Goal: Task Accomplishment & Management: Manage account settings

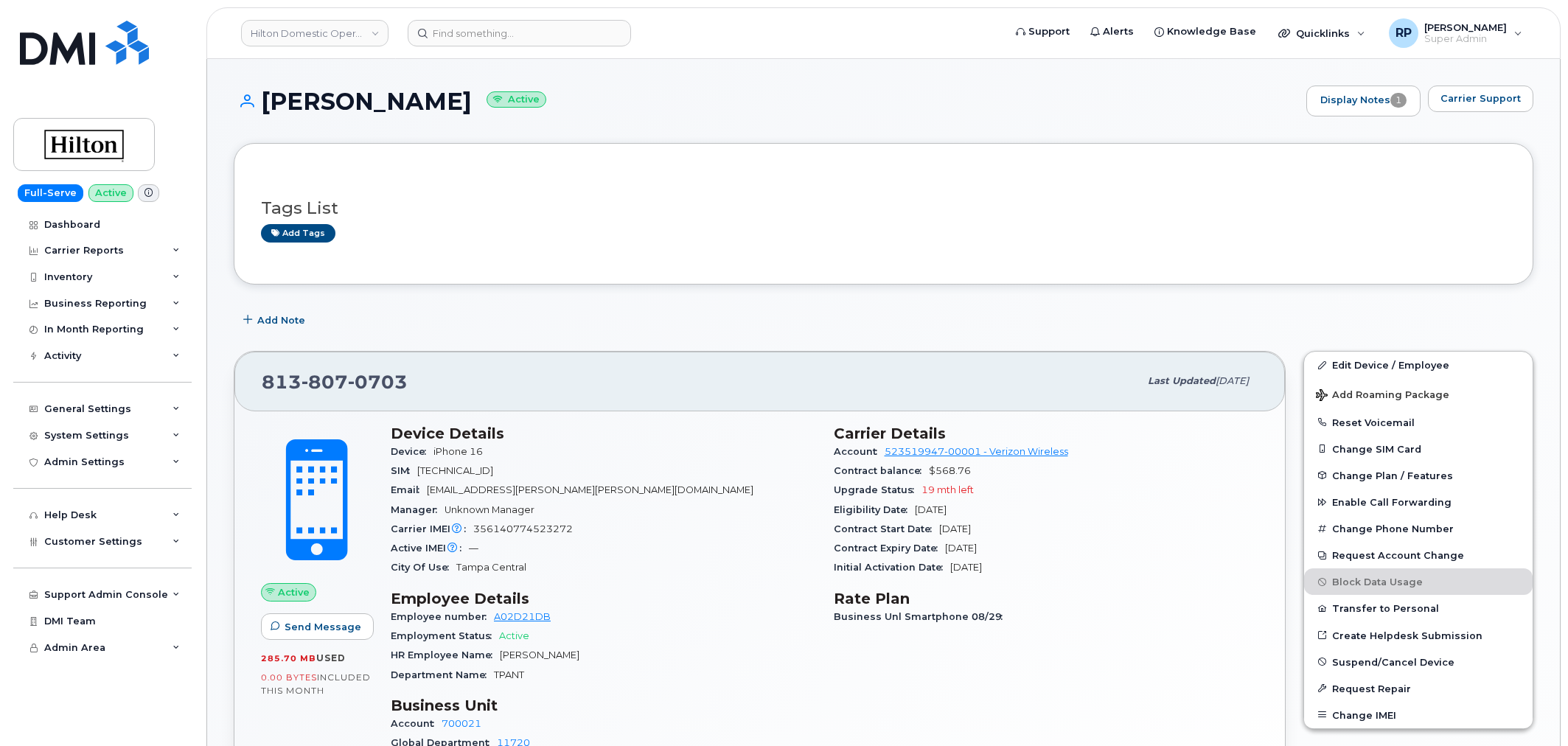
scroll to position [546, 0]
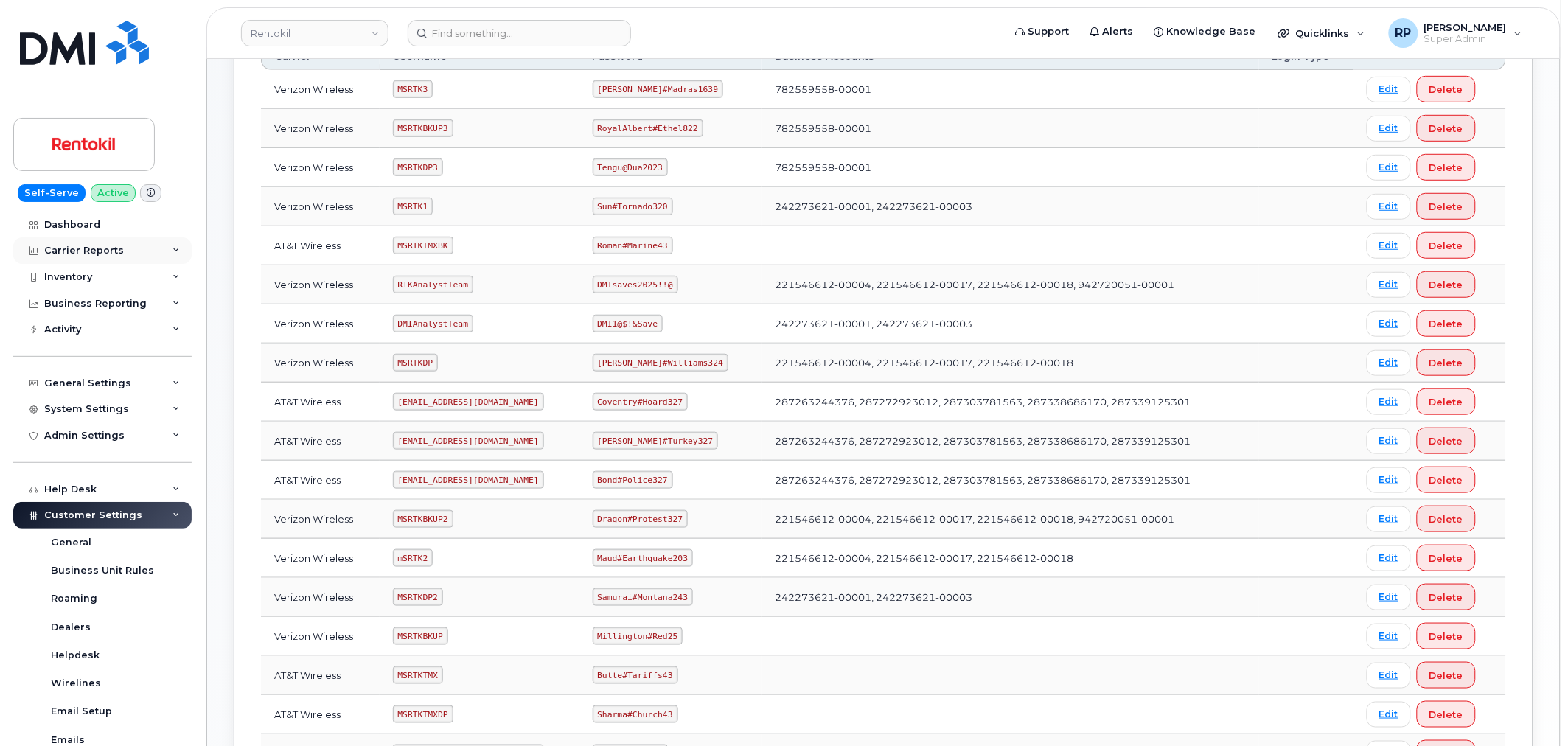
click at [86, 248] on div "Carrier Reports" at bounding box center [84, 251] width 79 height 12
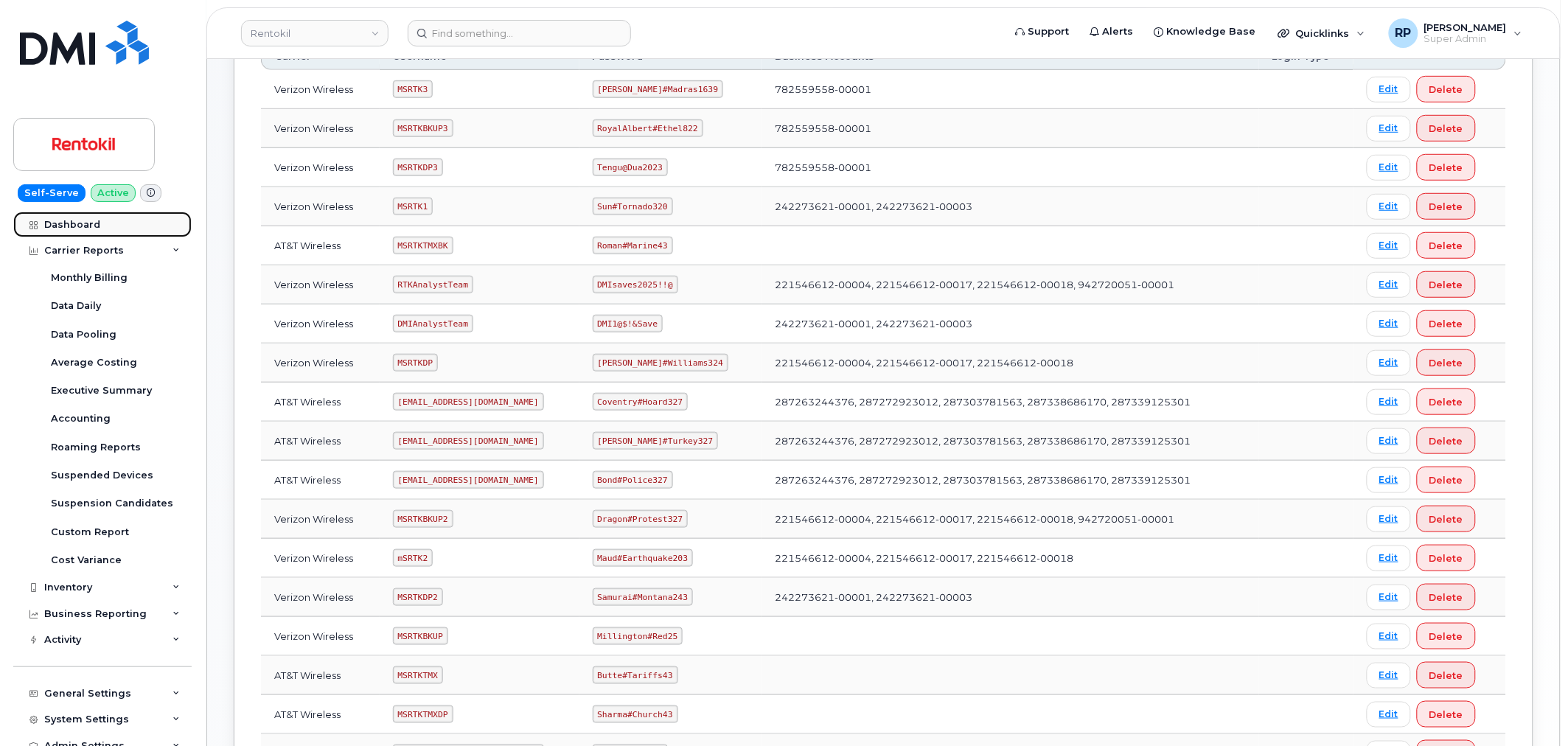
click at [82, 233] on link "Dashboard" at bounding box center [102, 225] width 178 height 26
click at [77, 219] on div "Dashboard" at bounding box center [72, 224] width 56 height 12
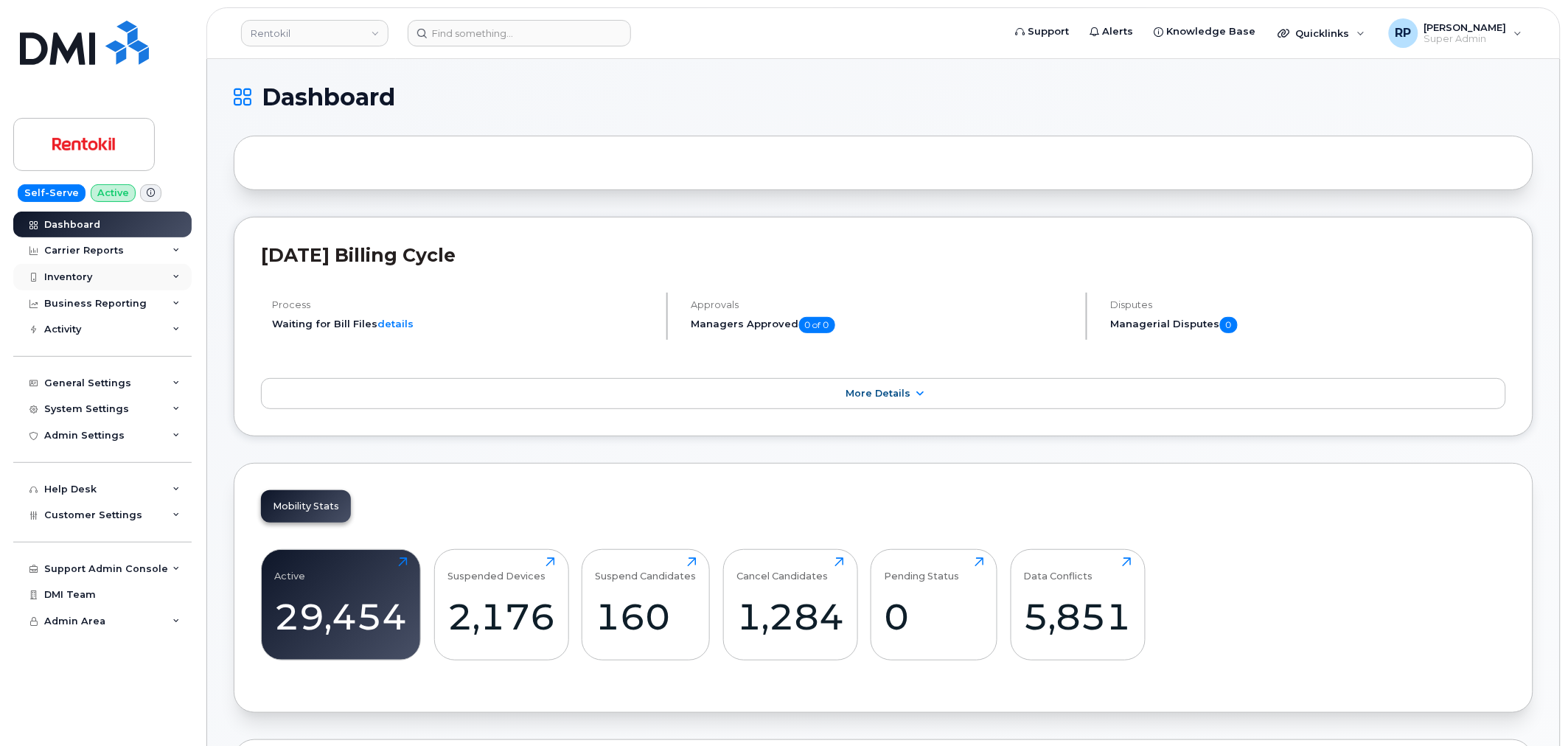
click at [84, 282] on div "Inventory" at bounding box center [68, 277] width 48 height 12
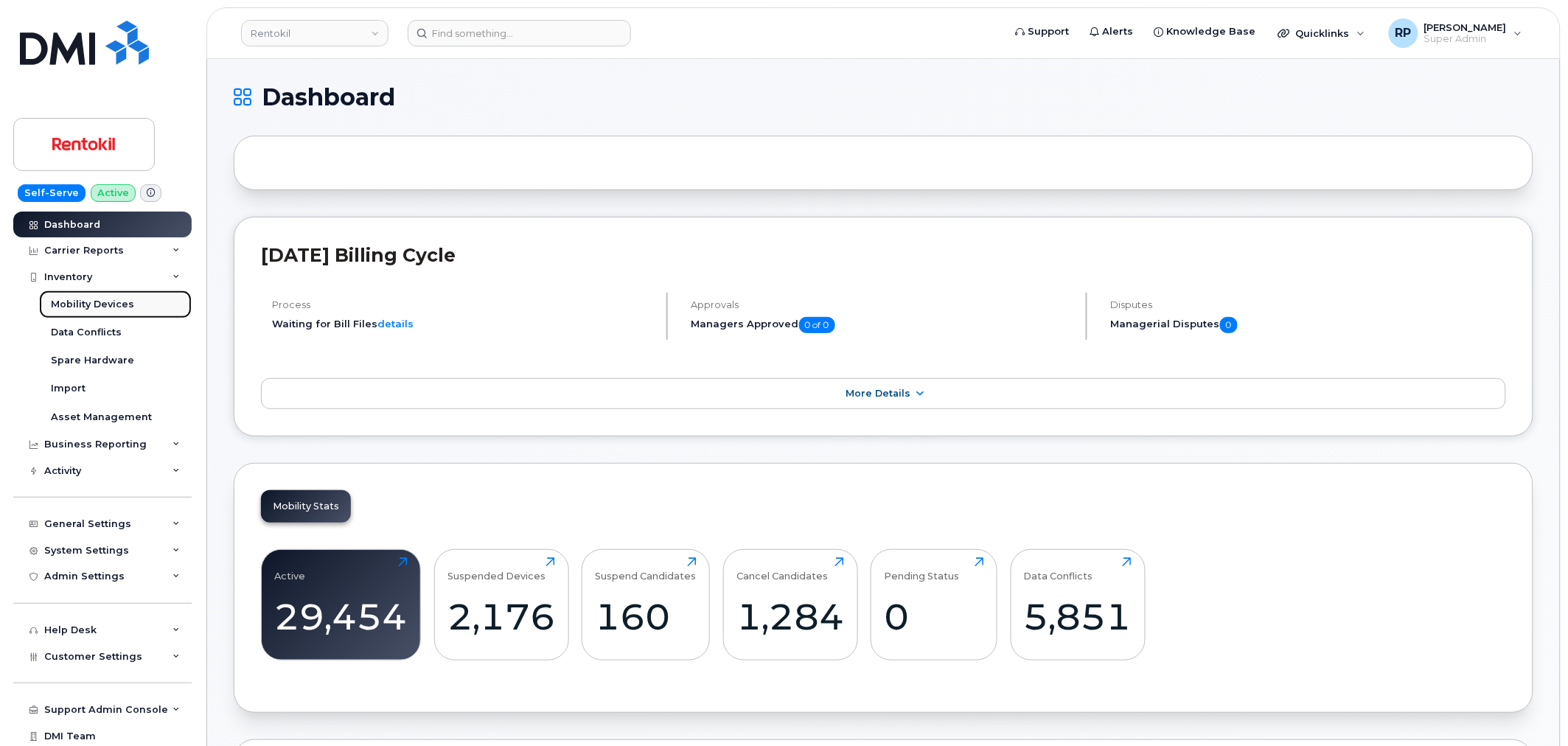
click at [91, 303] on div "Mobility Devices" at bounding box center [92, 305] width 84 height 13
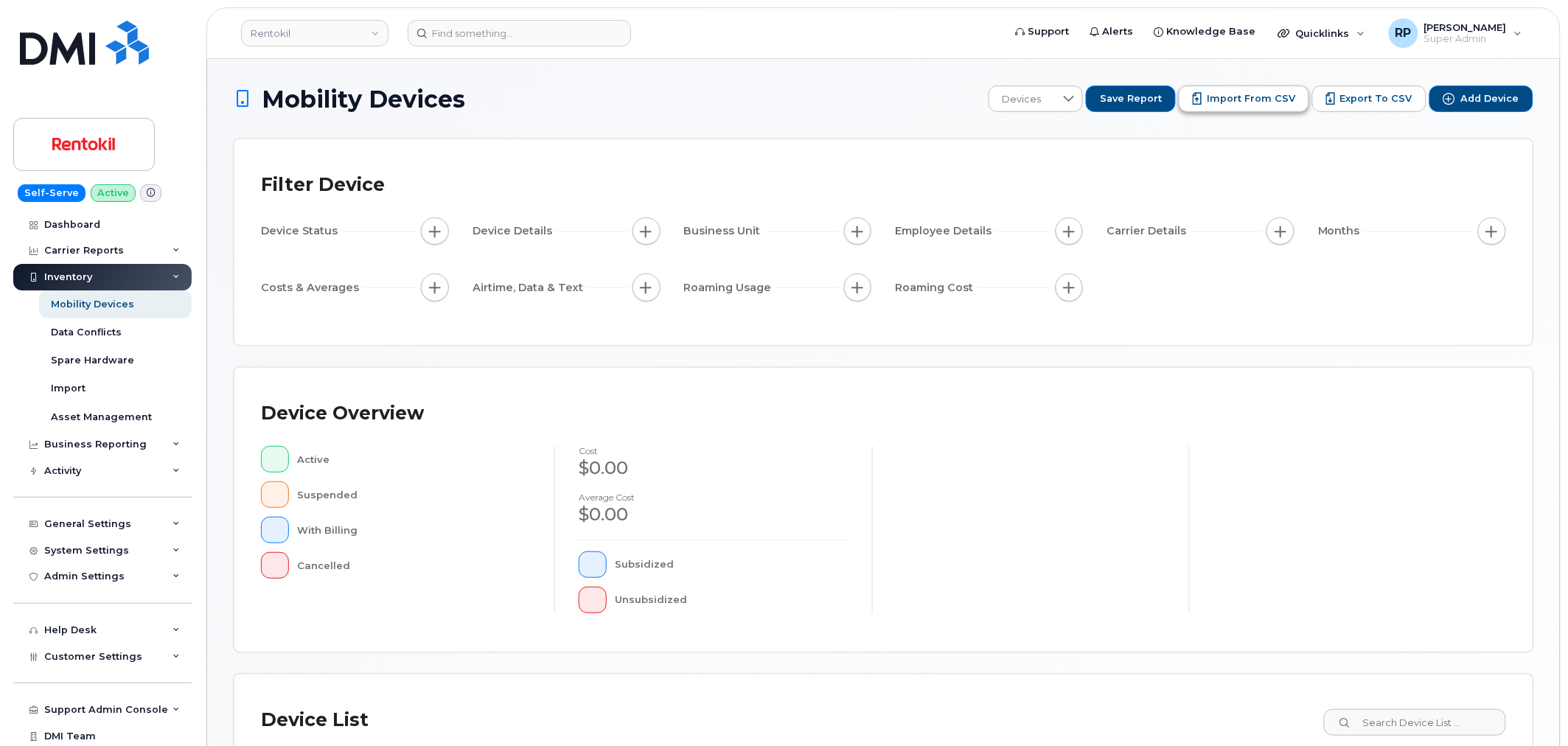
click at [1234, 92] on span "Import from CSV" at bounding box center [1250, 99] width 89 height 13
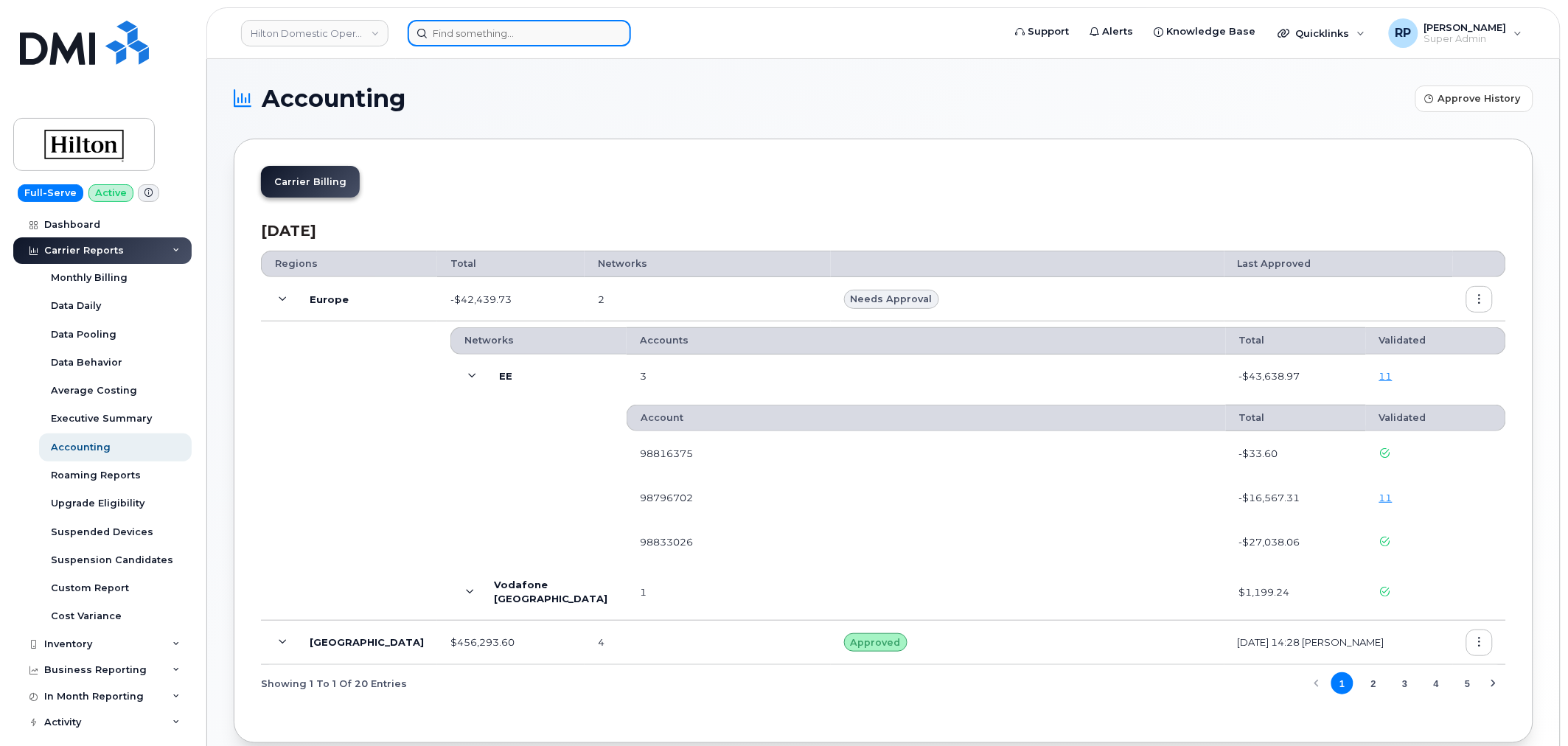
click at [422, 39] on input at bounding box center [519, 33] width 224 height 26
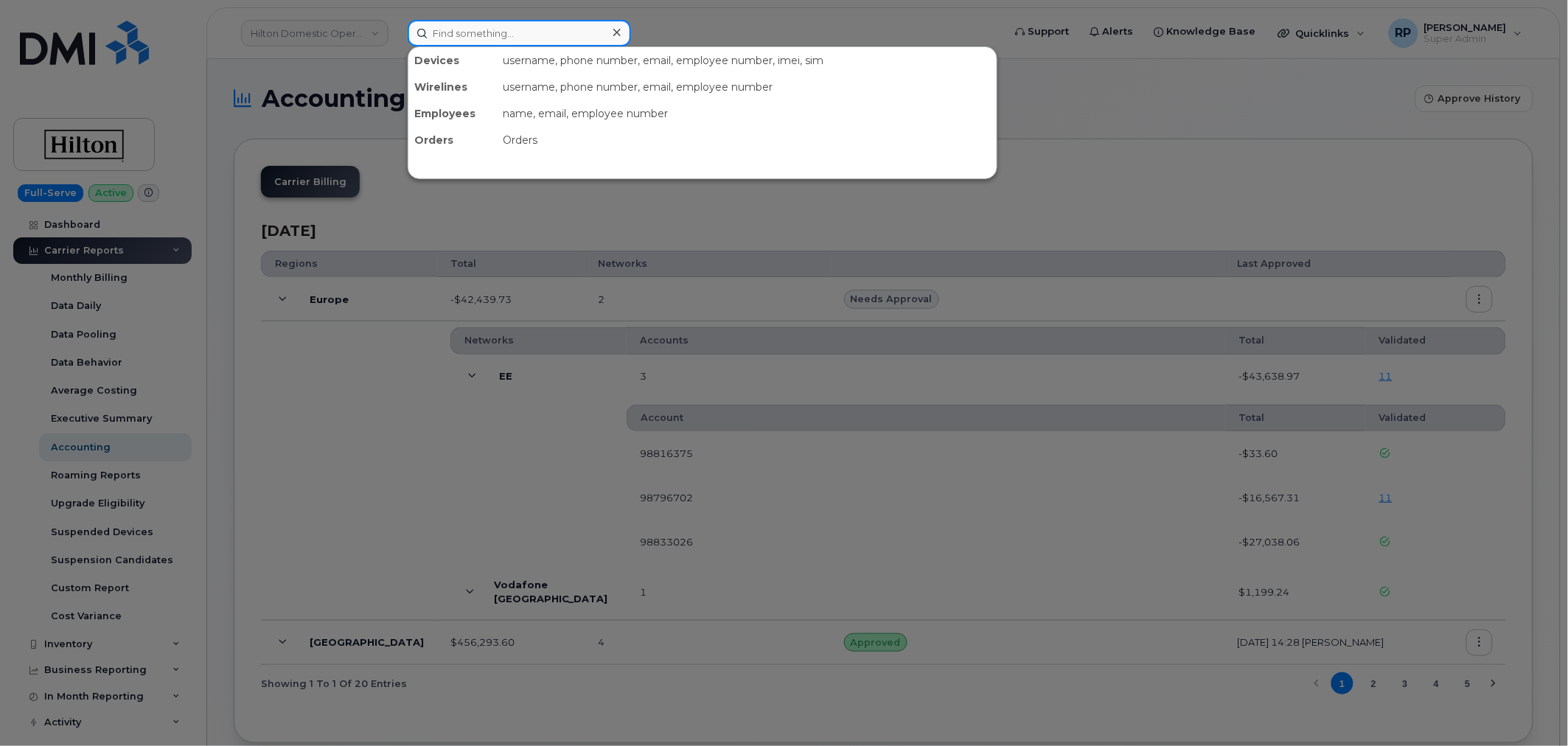
paste input "6622608813"
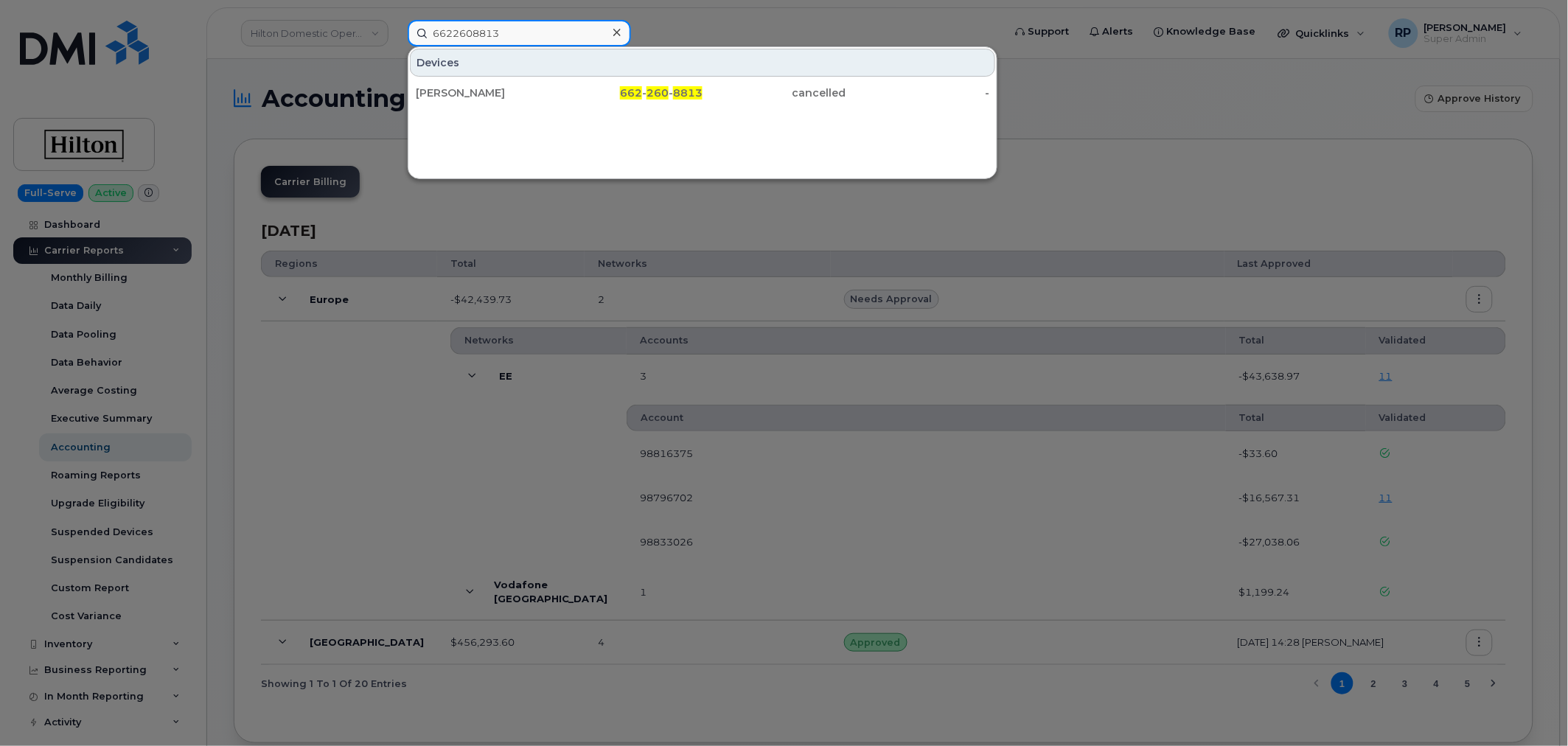
type input "6622608813"
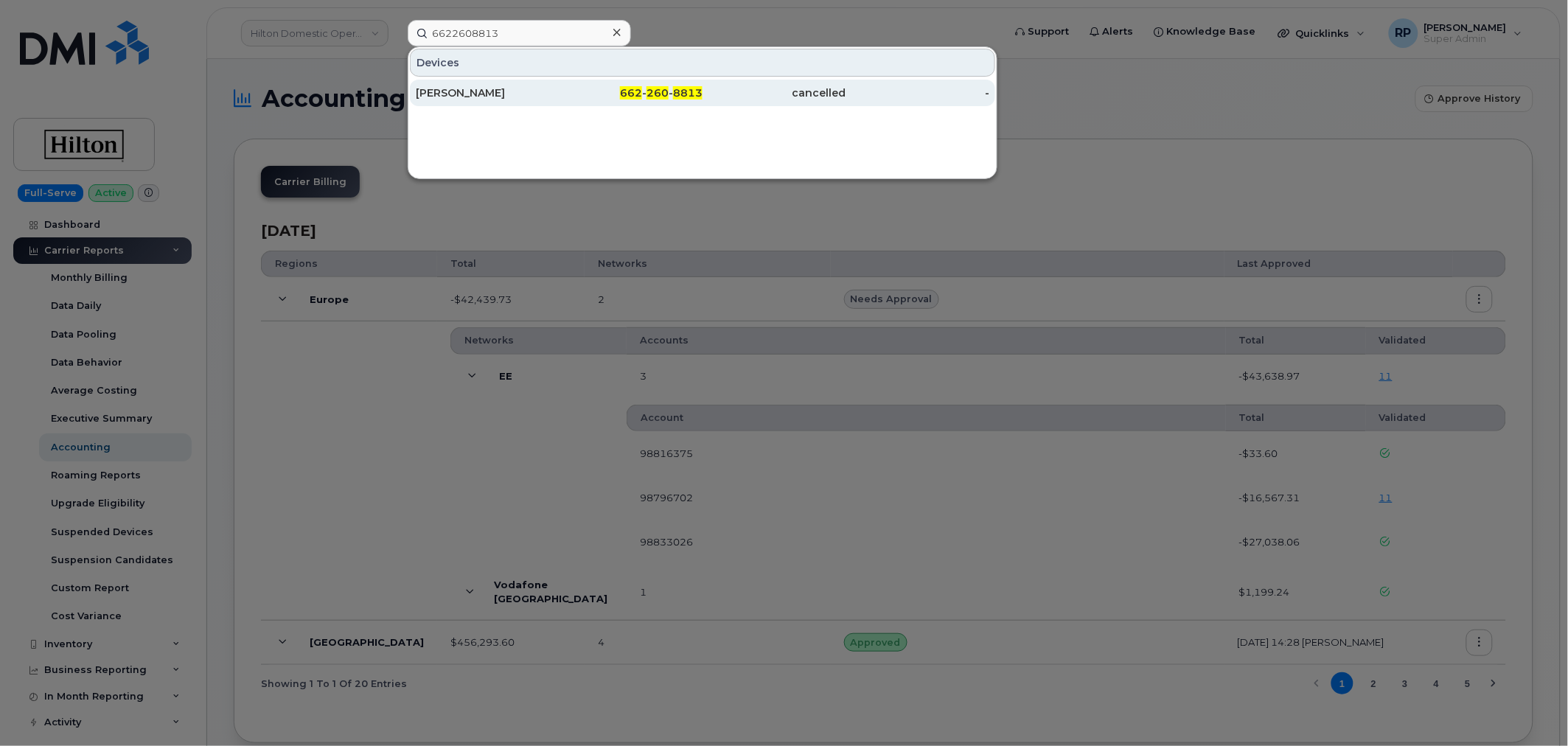
click at [533, 82] on div "MARKIA HARRIS" at bounding box center [488, 93] width 144 height 26
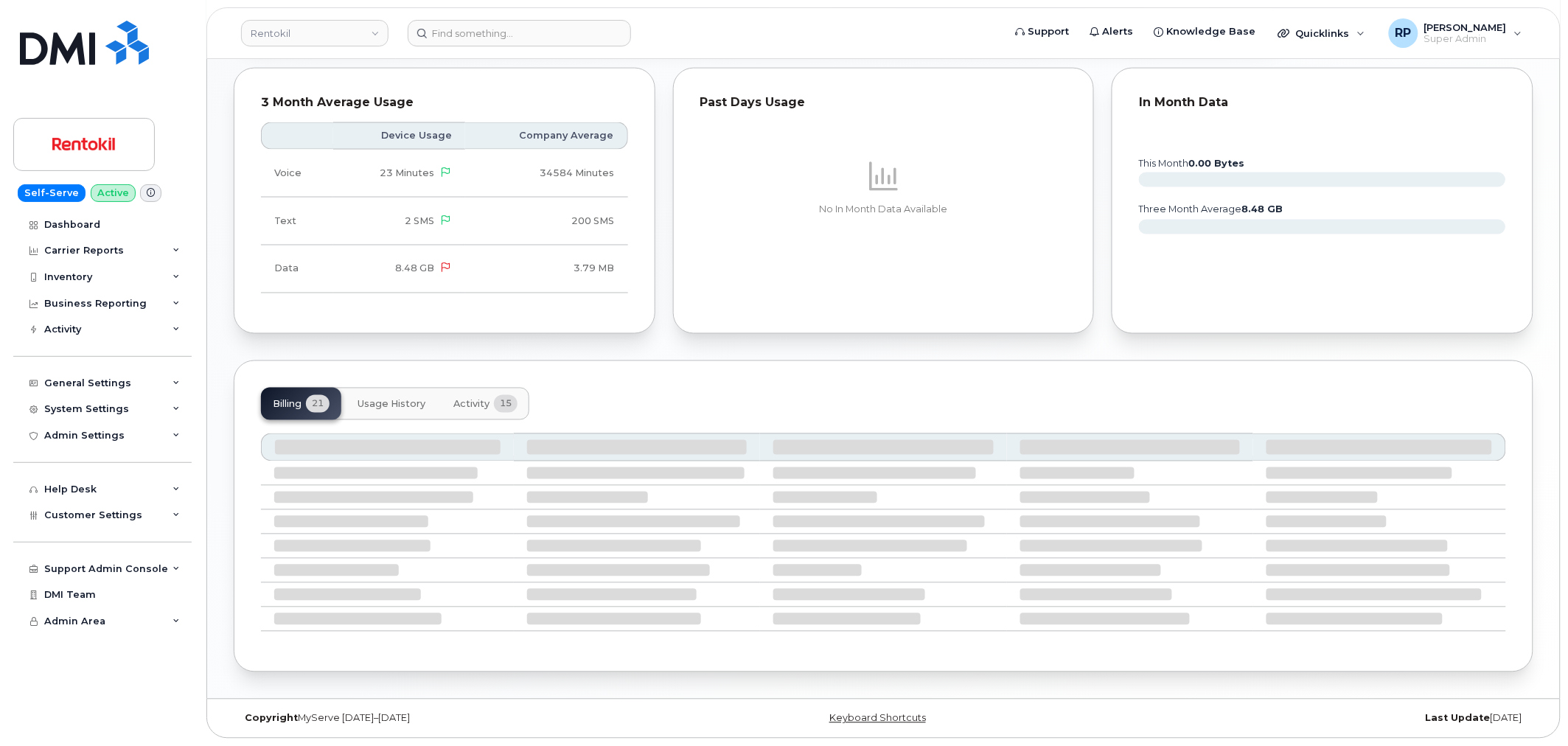
scroll to position [769, 0]
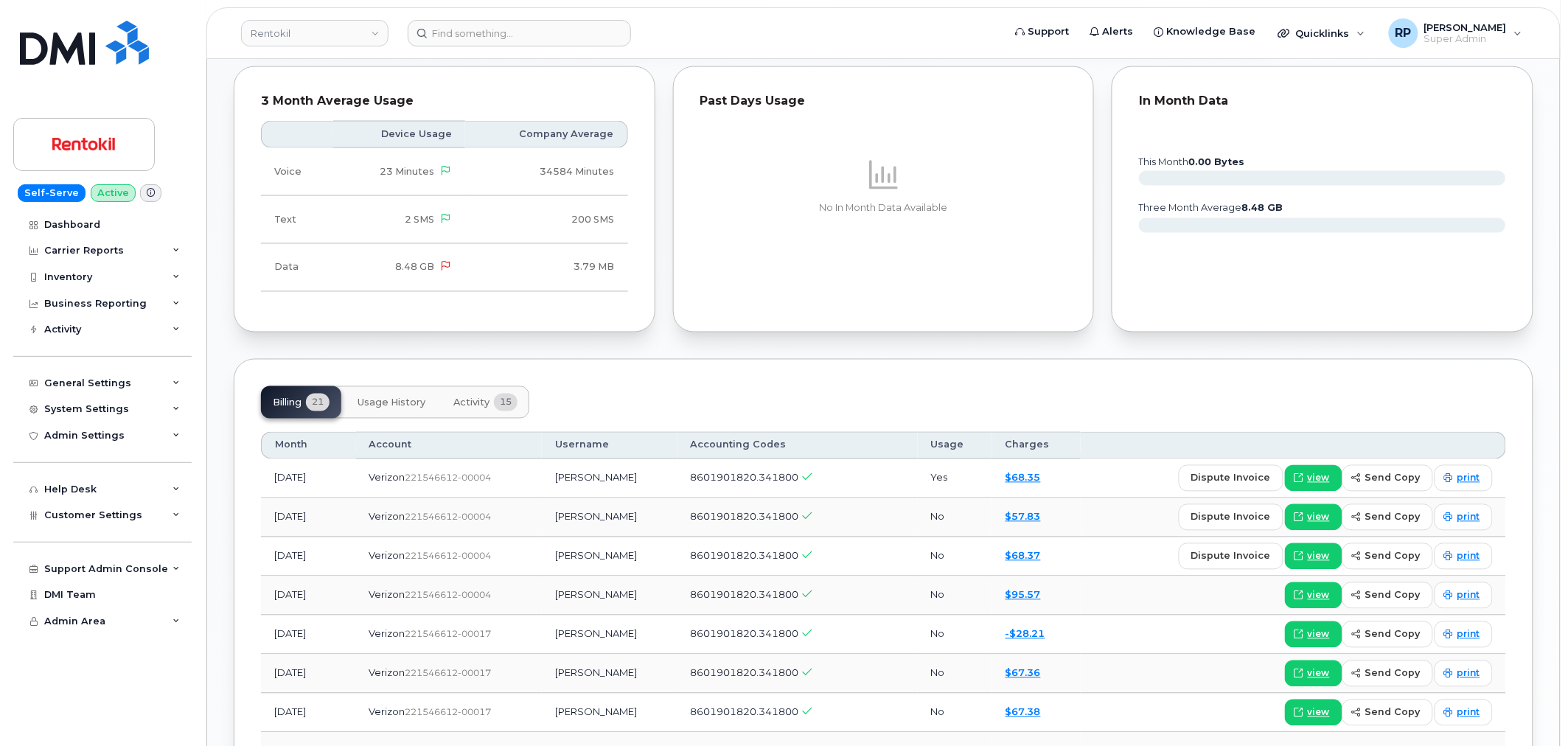
click at [483, 407] on span "Activity" at bounding box center [472, 403] width 36 height 12
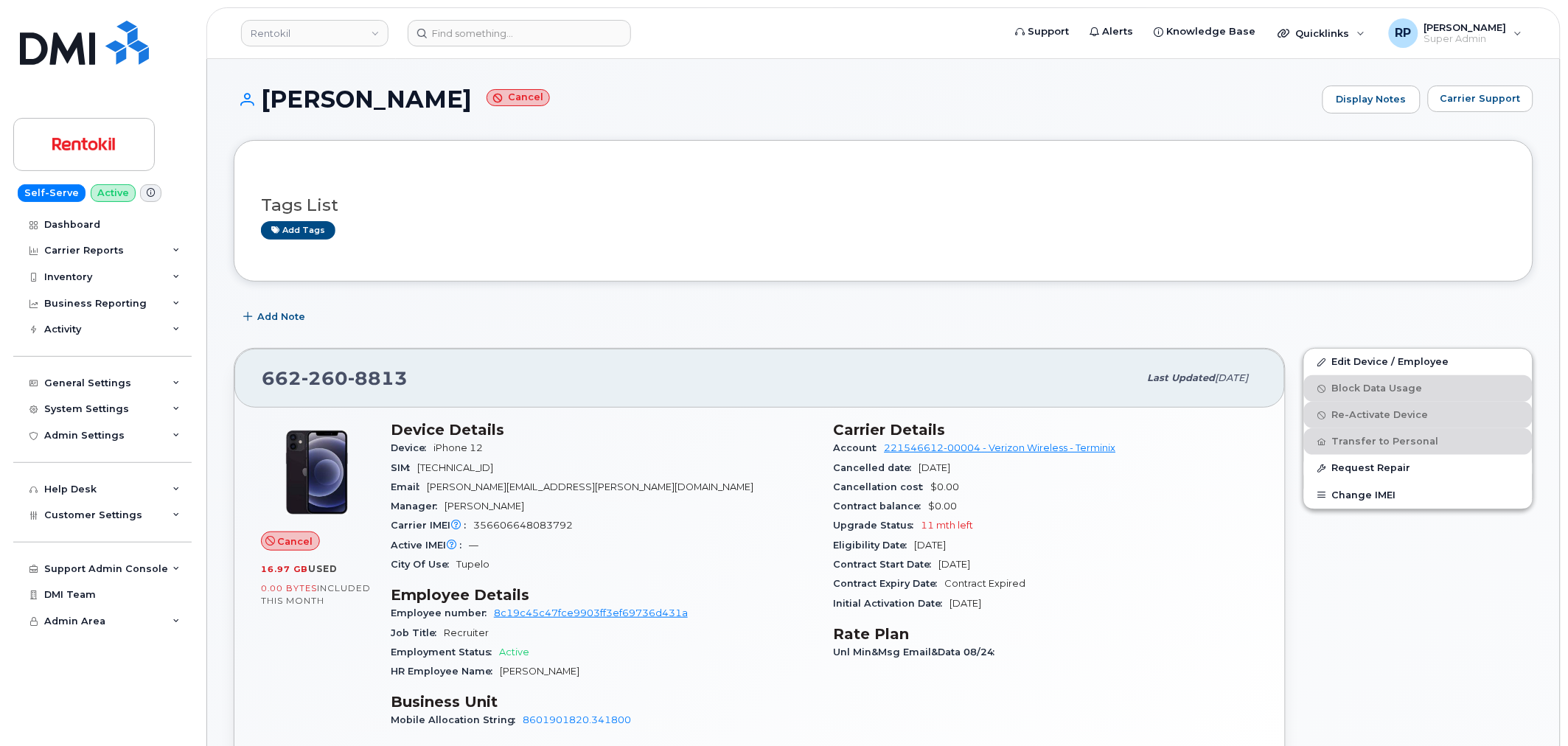
scroll to position [1934, 0]
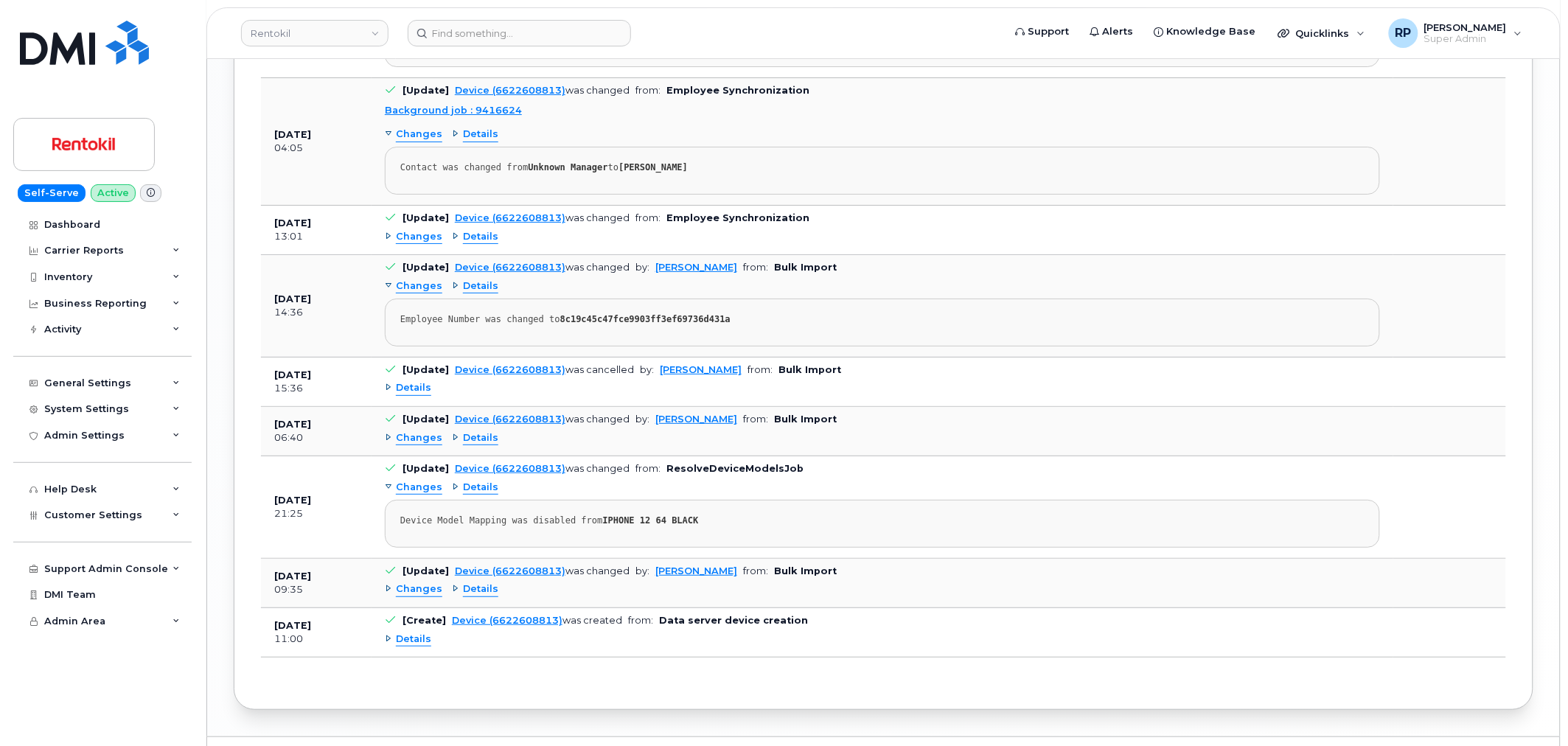
click at [415, 394] on span "Details" at bounding box center [413, 387] width 36 height 14
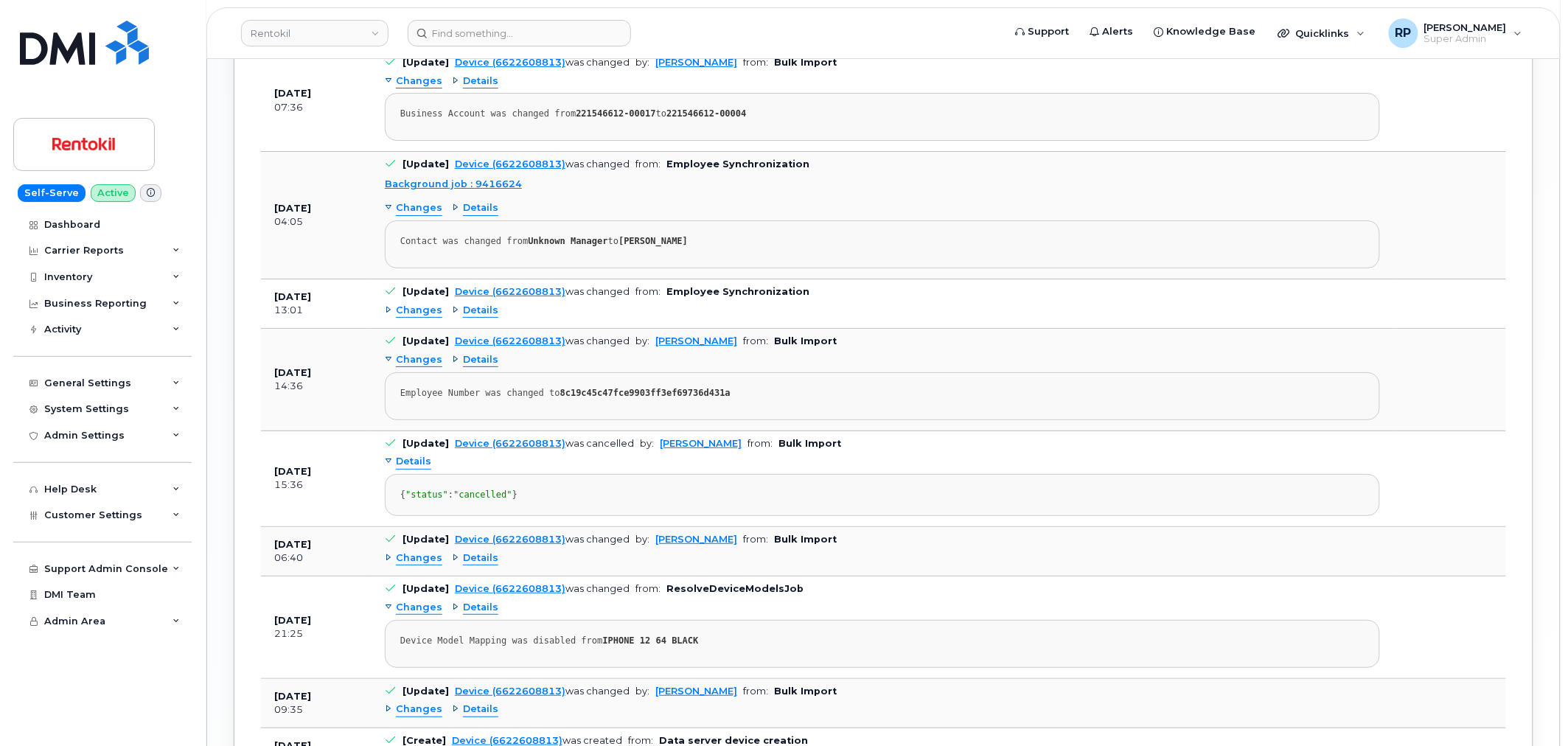
scroll to position [2045, 0]
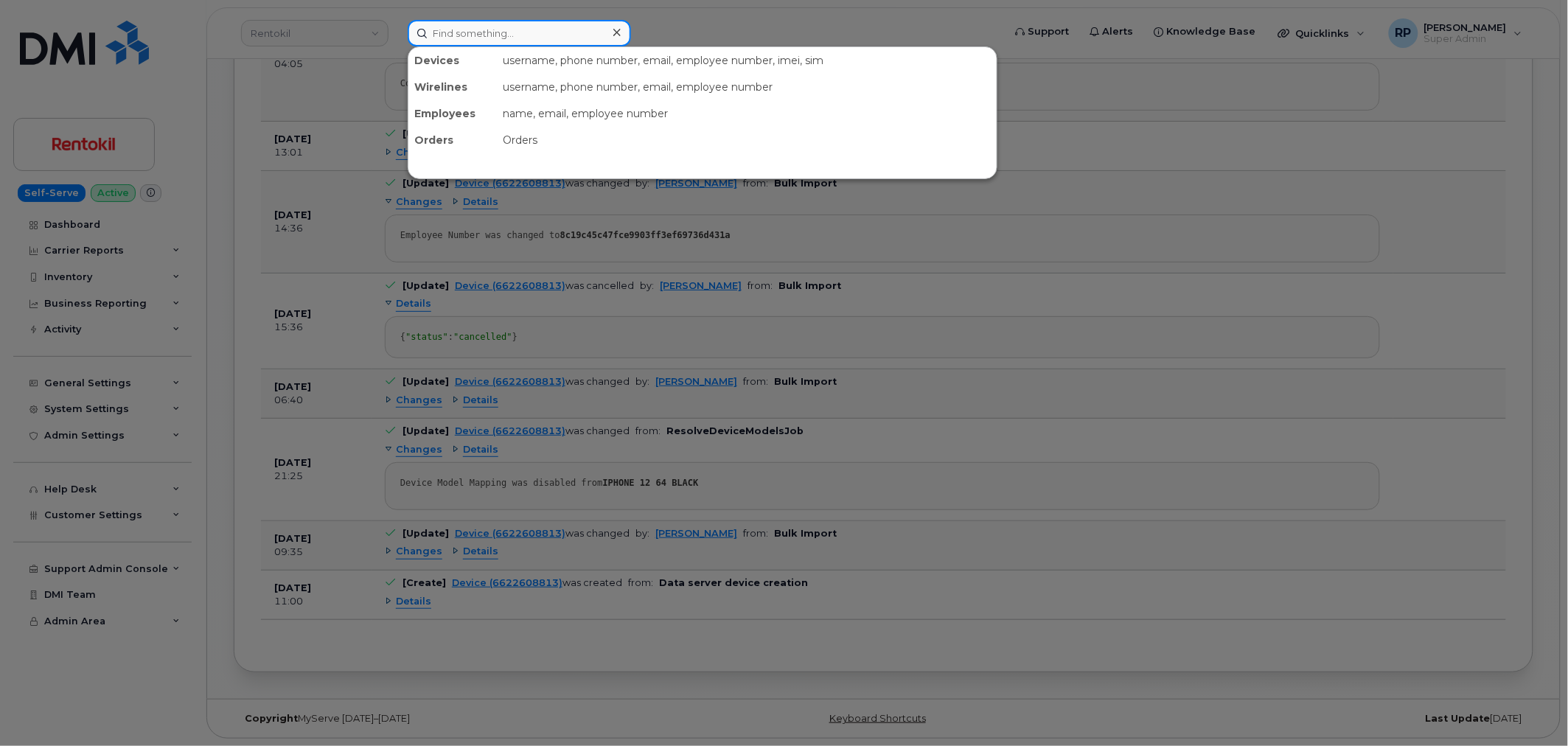
click at [452, 31] on input at bounding box center [519, 33] width 224 height 26
paste input "3193654949"
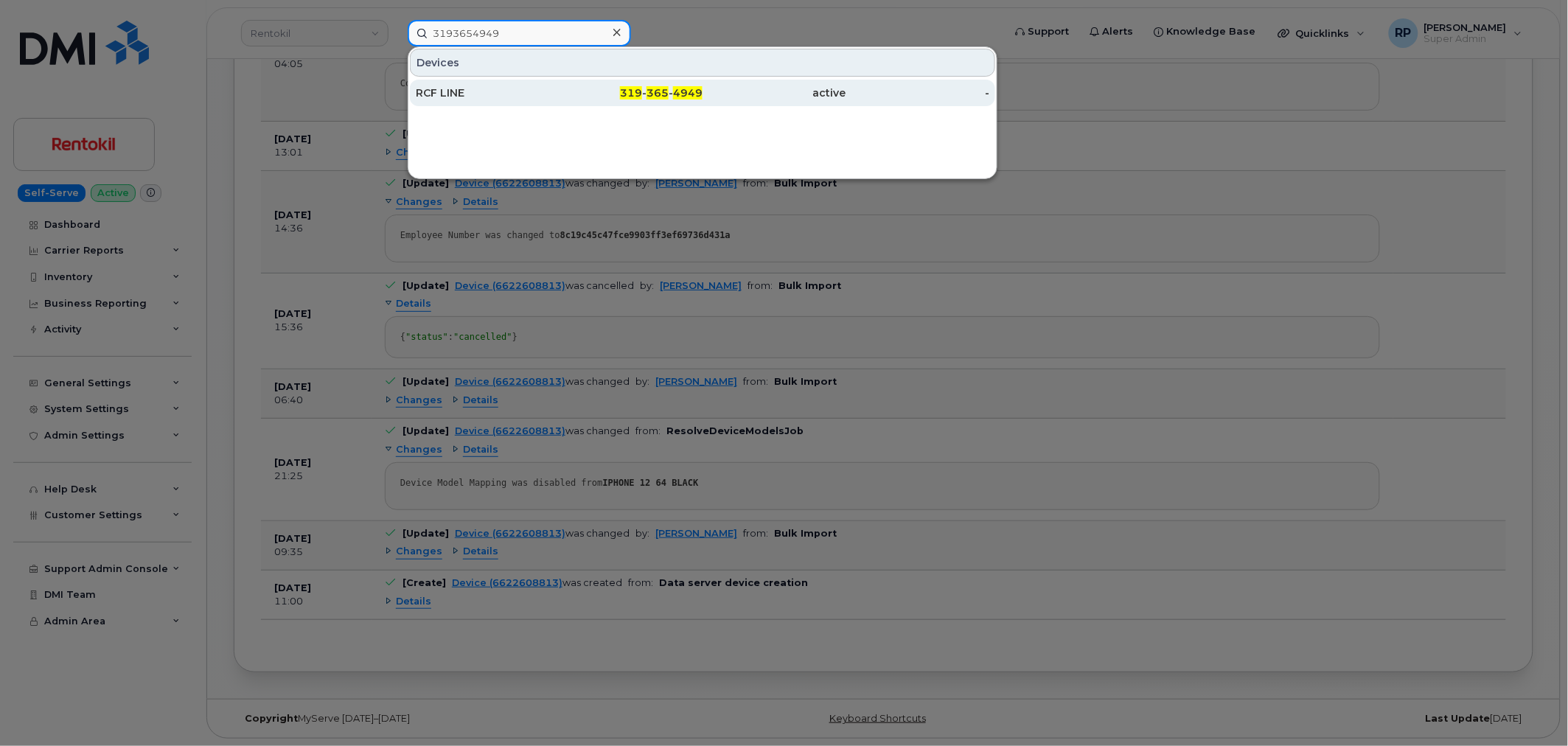
type input "3193654949"
click at [495, 85] on div "RCF LINE" at bounding box center [488, 93] width 144 height 15
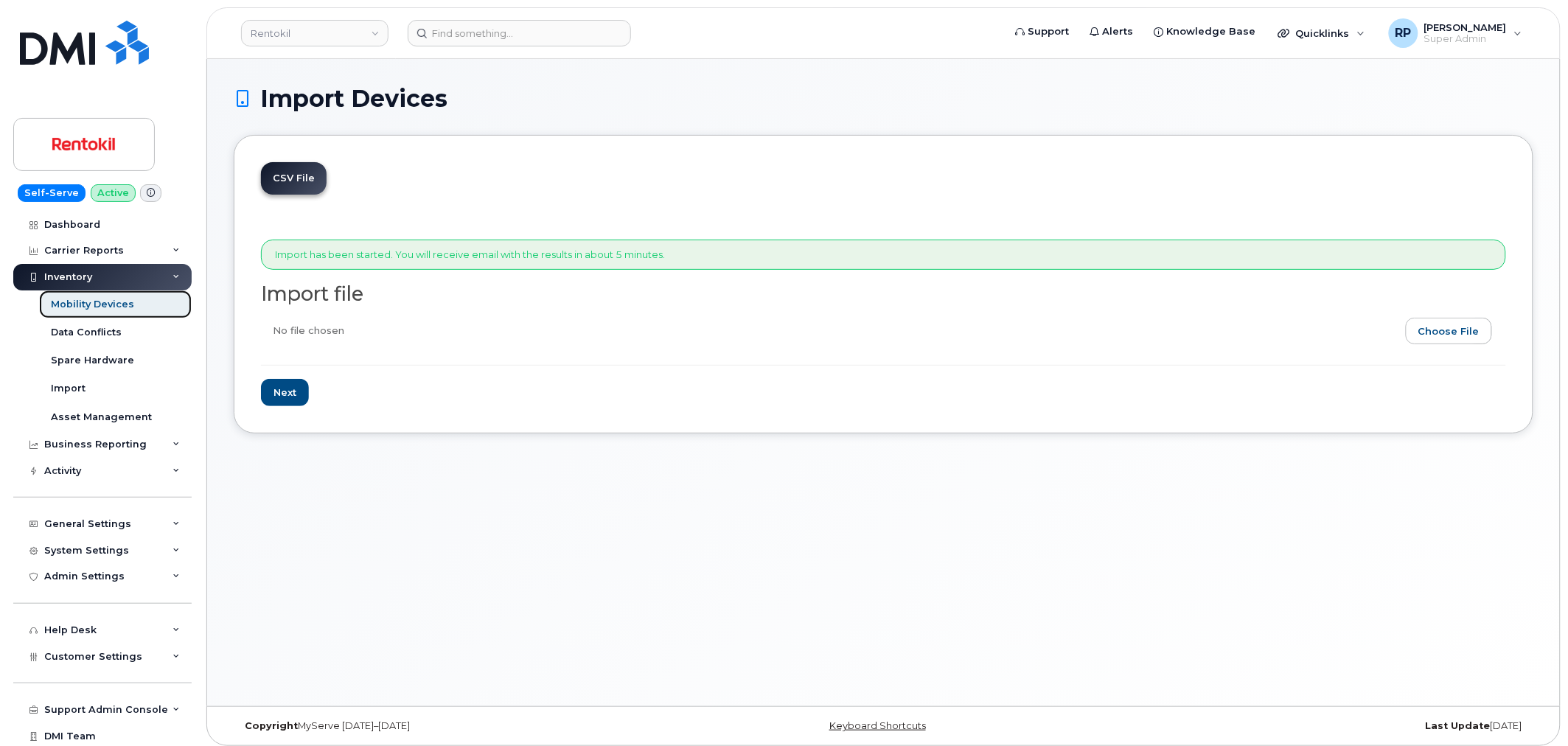
click at [77, 307] on div "Mobility Devices" at bounding box center [92, 305] width 84 height 13
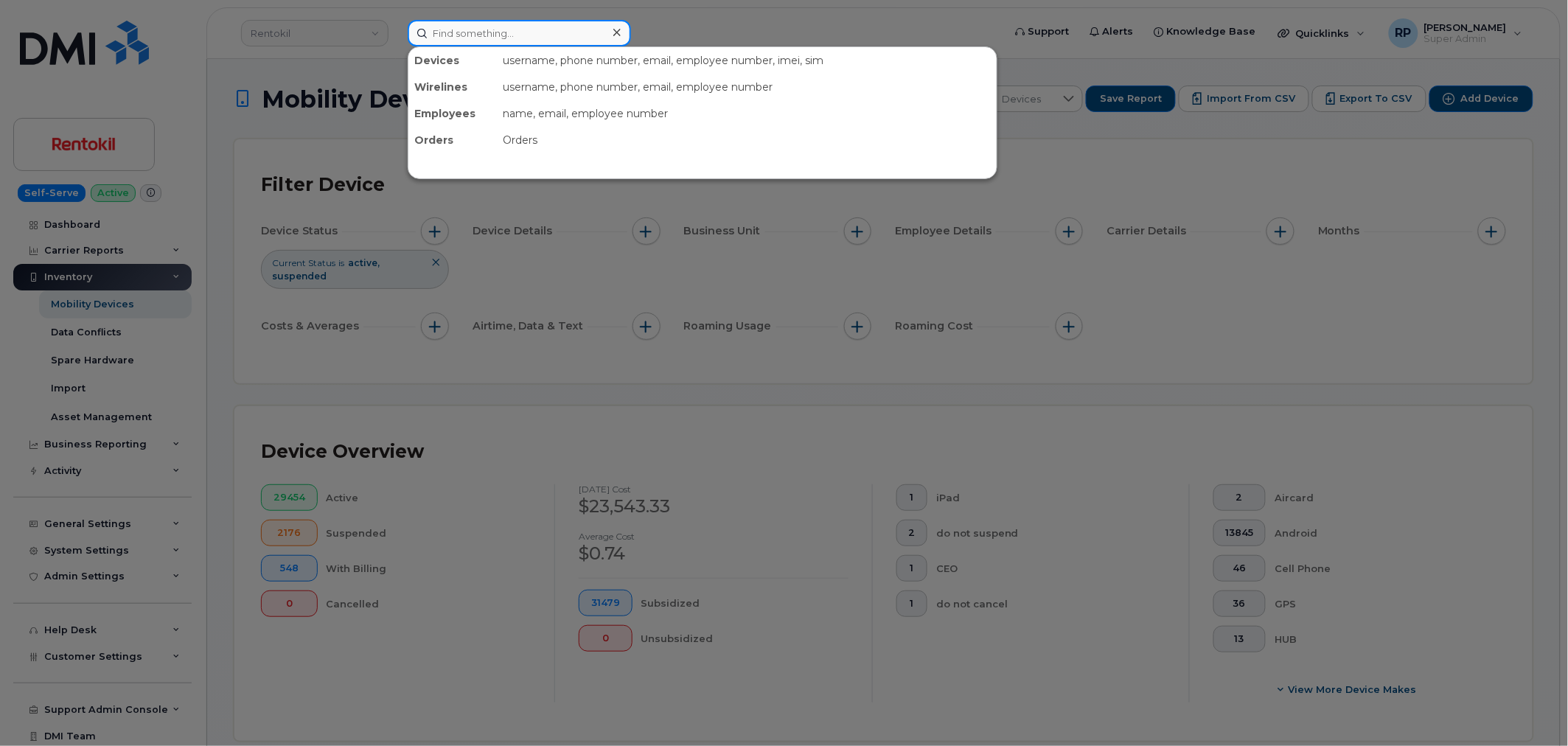
paste input "2144370474"
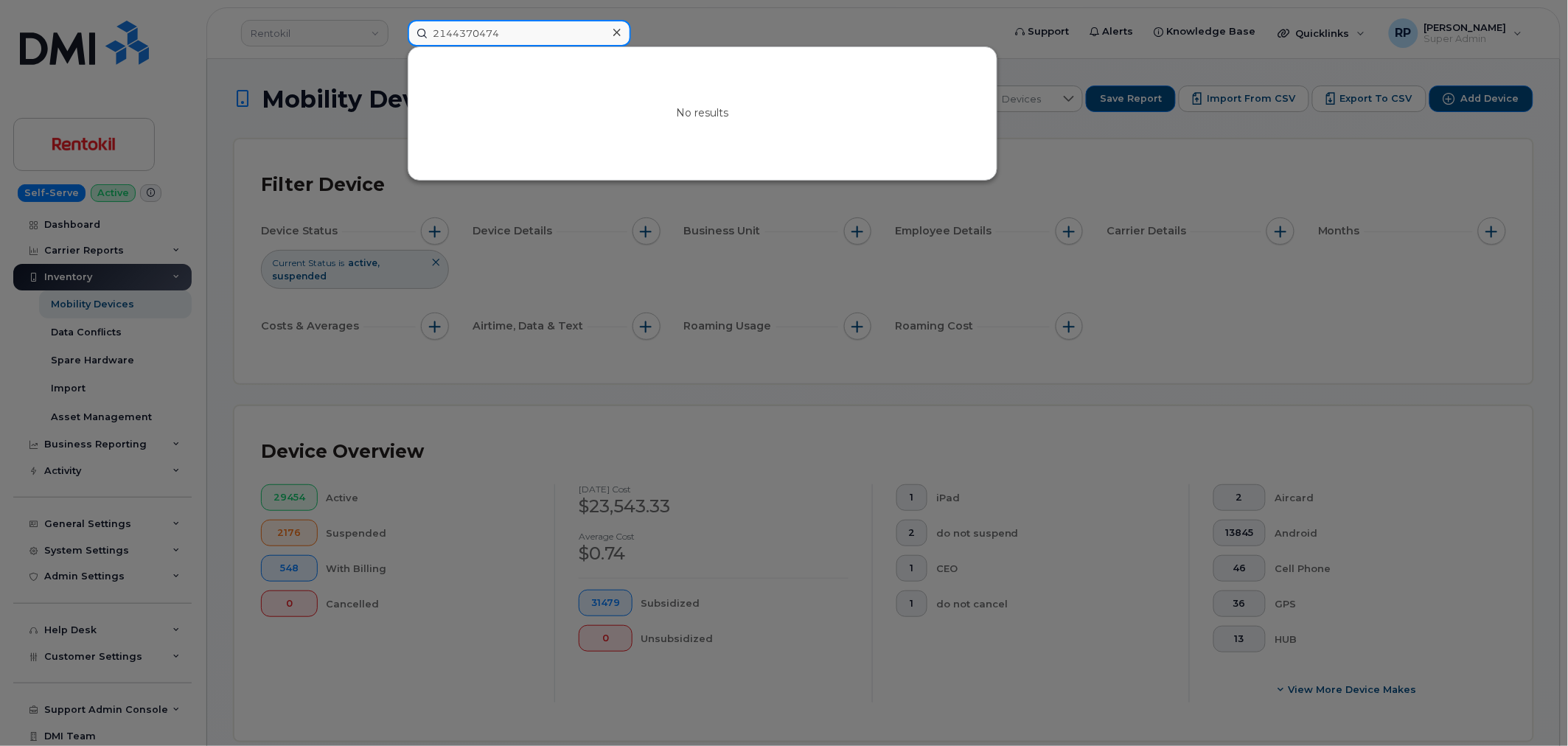
type input "2144370474"
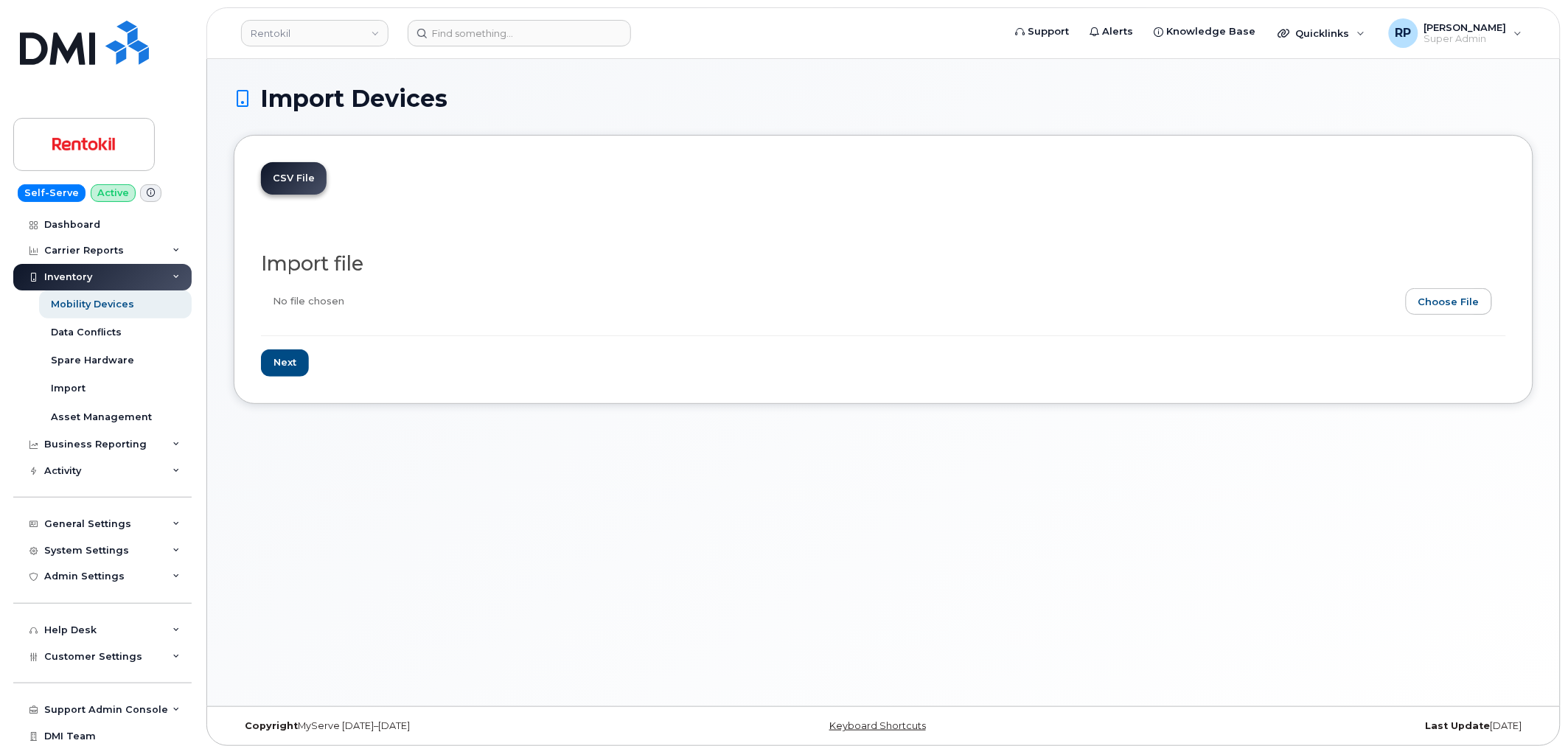
click at [1455, 298] on input "file" at bounding box center [877, 305] width 1233 height 34
type input "C:\fakepath\RTK Verizon Inentory Update 9.18.2025.csv"
click at [286, 359] on input "Next" at bounding box center [285, 363] width 48 height 27
type input "Loading..."
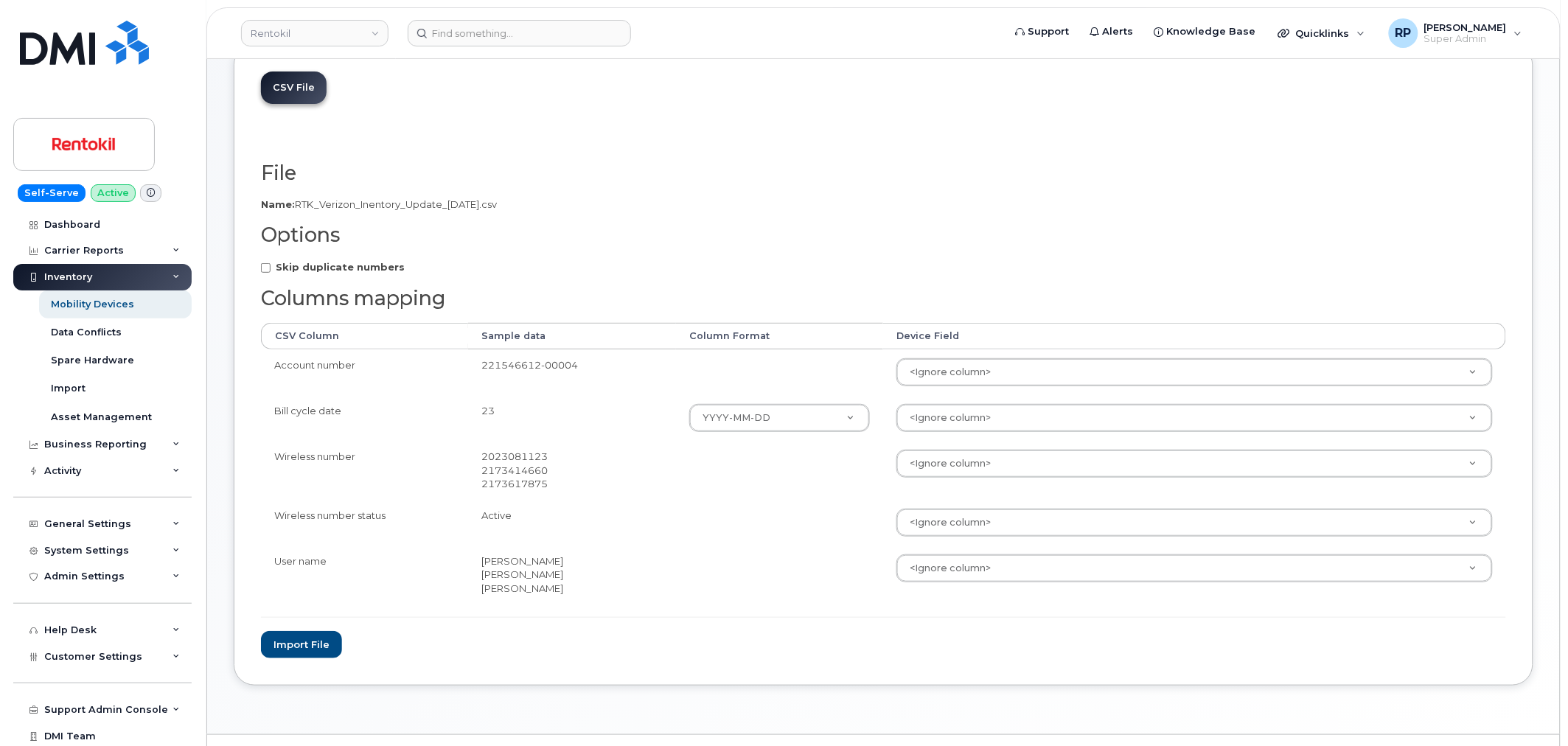
scroll to position [127, 0]
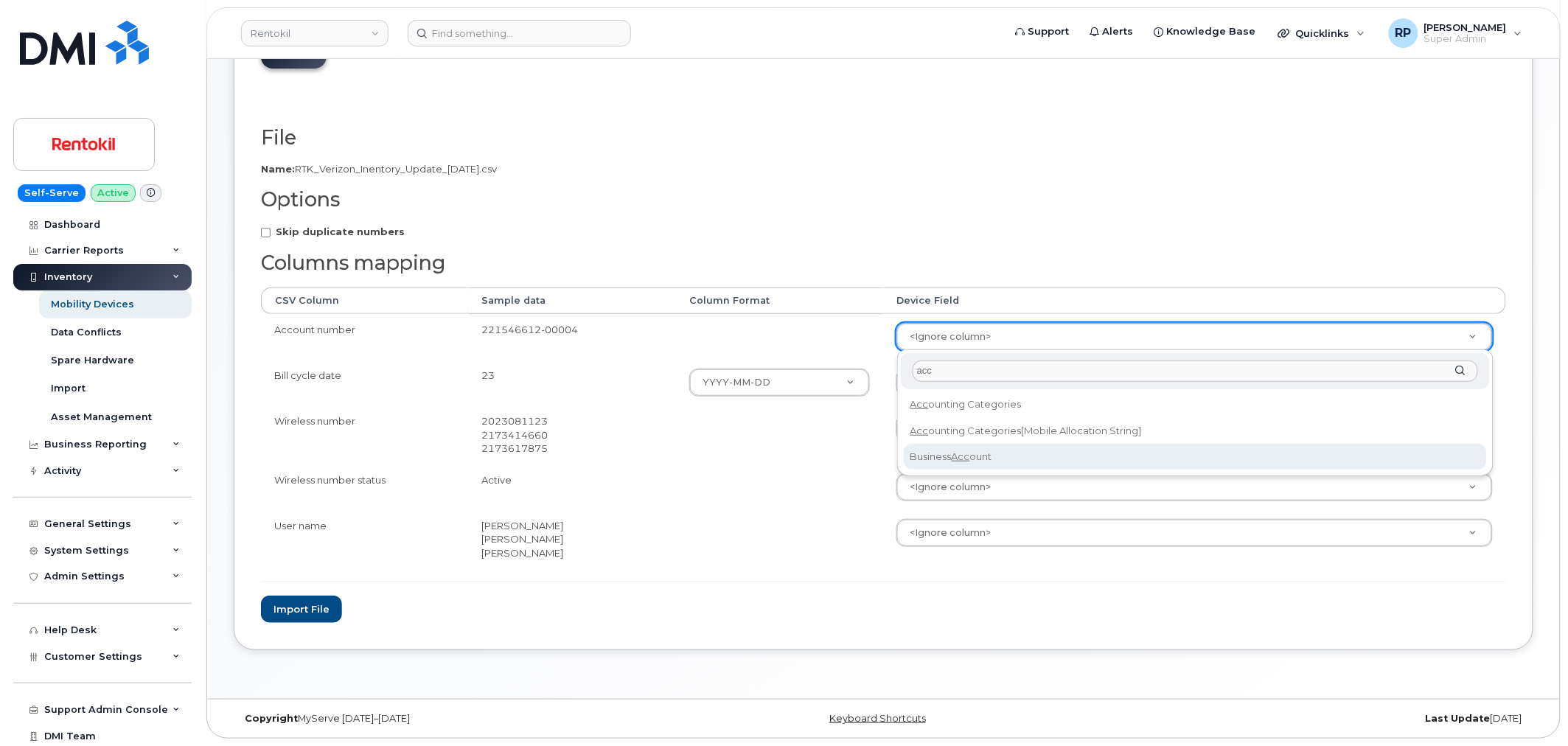
type input "acc"
select select "business_account_id"
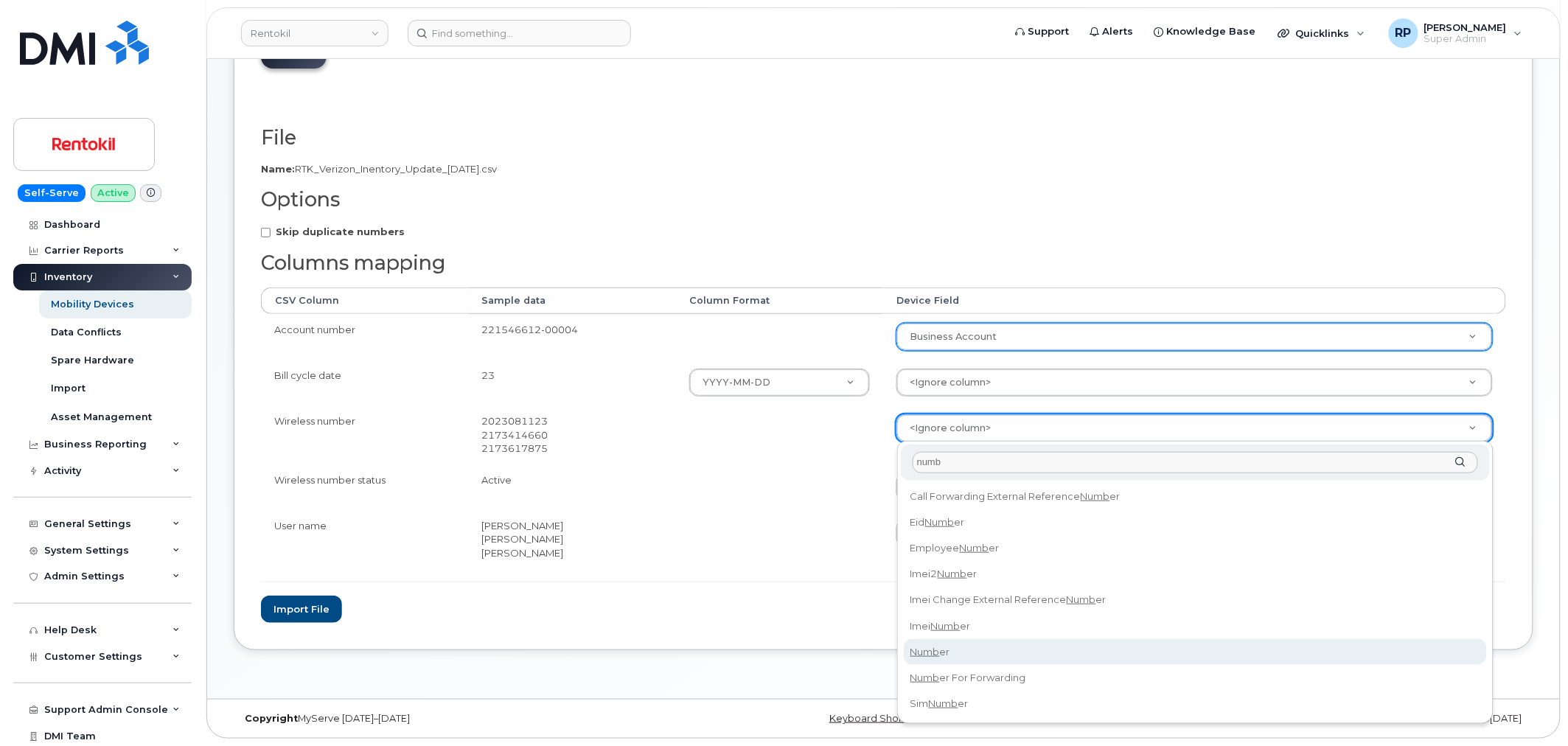
type input "numb"
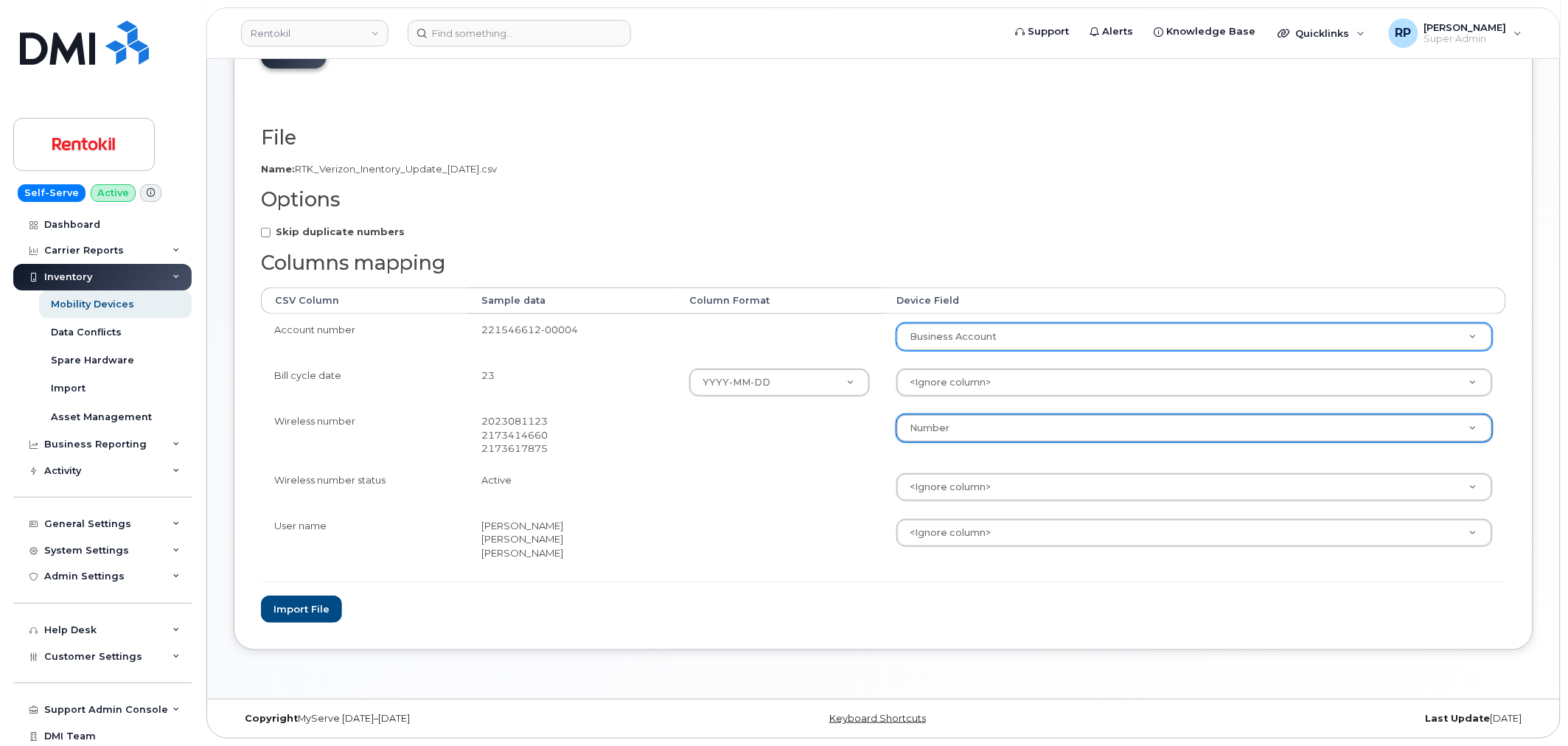
select select "number"
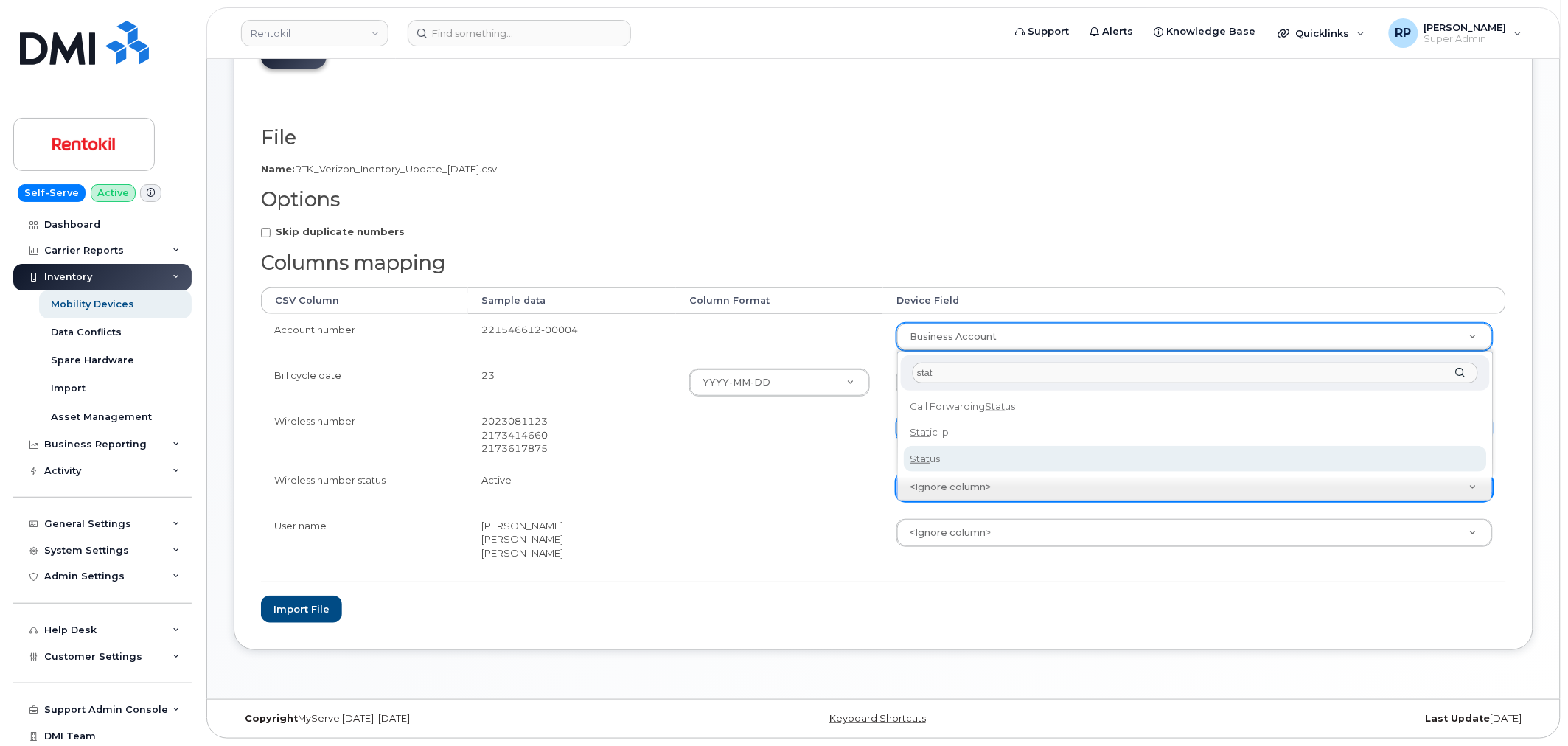
type input "stat"
select select "status"
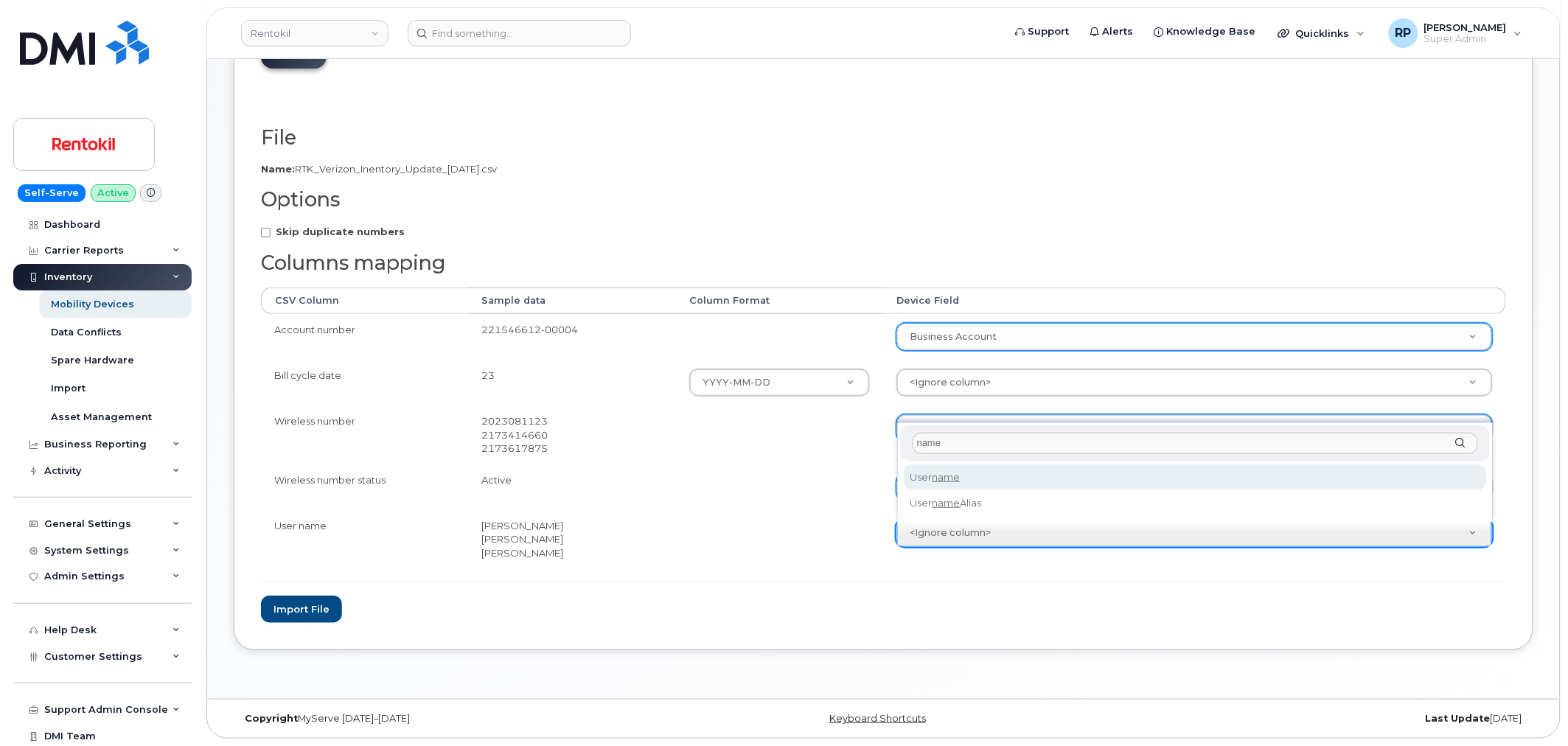
type input "name"
select select "username"
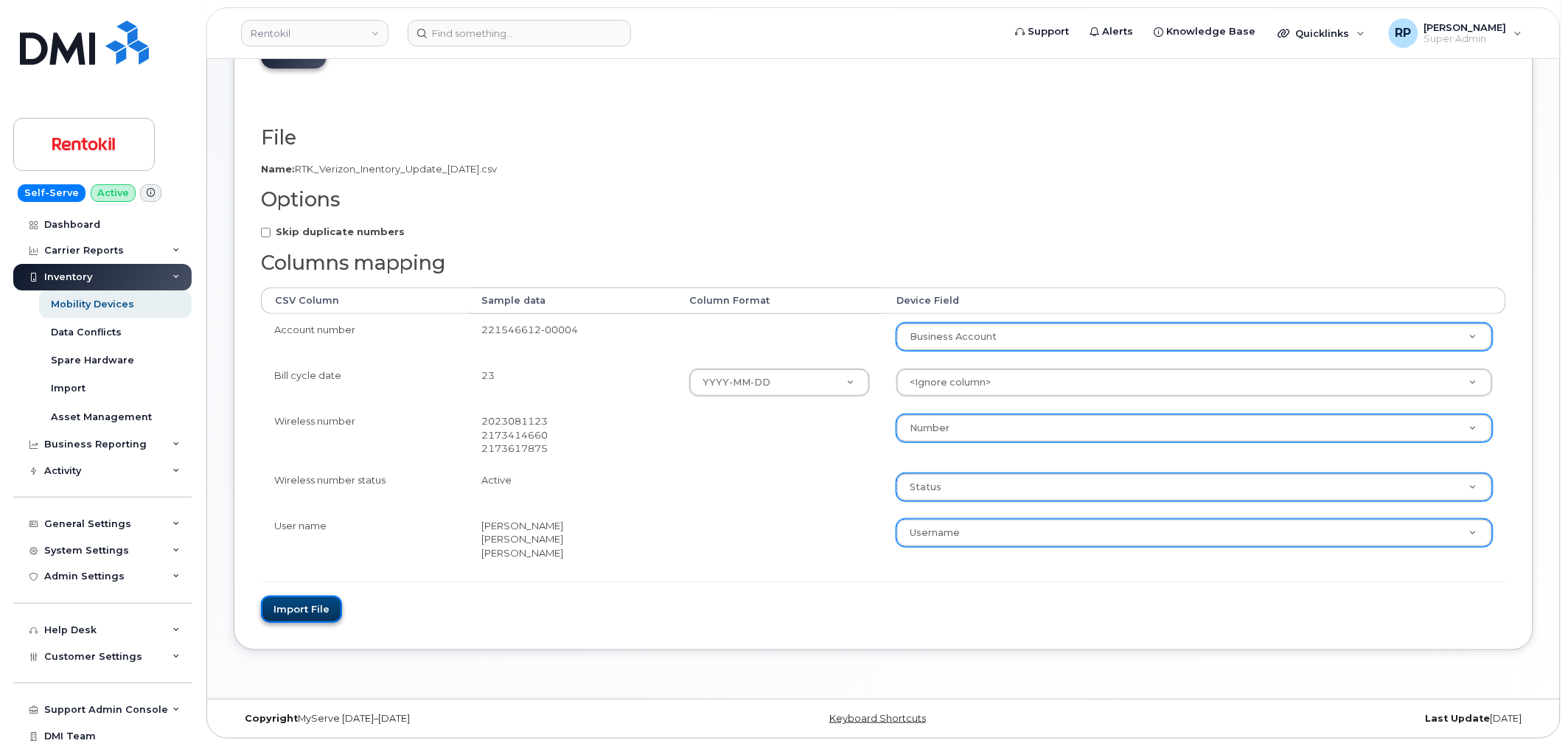
click at [296, 615] on button "Import file" at bounding box center [301, 609] width 81 height 27
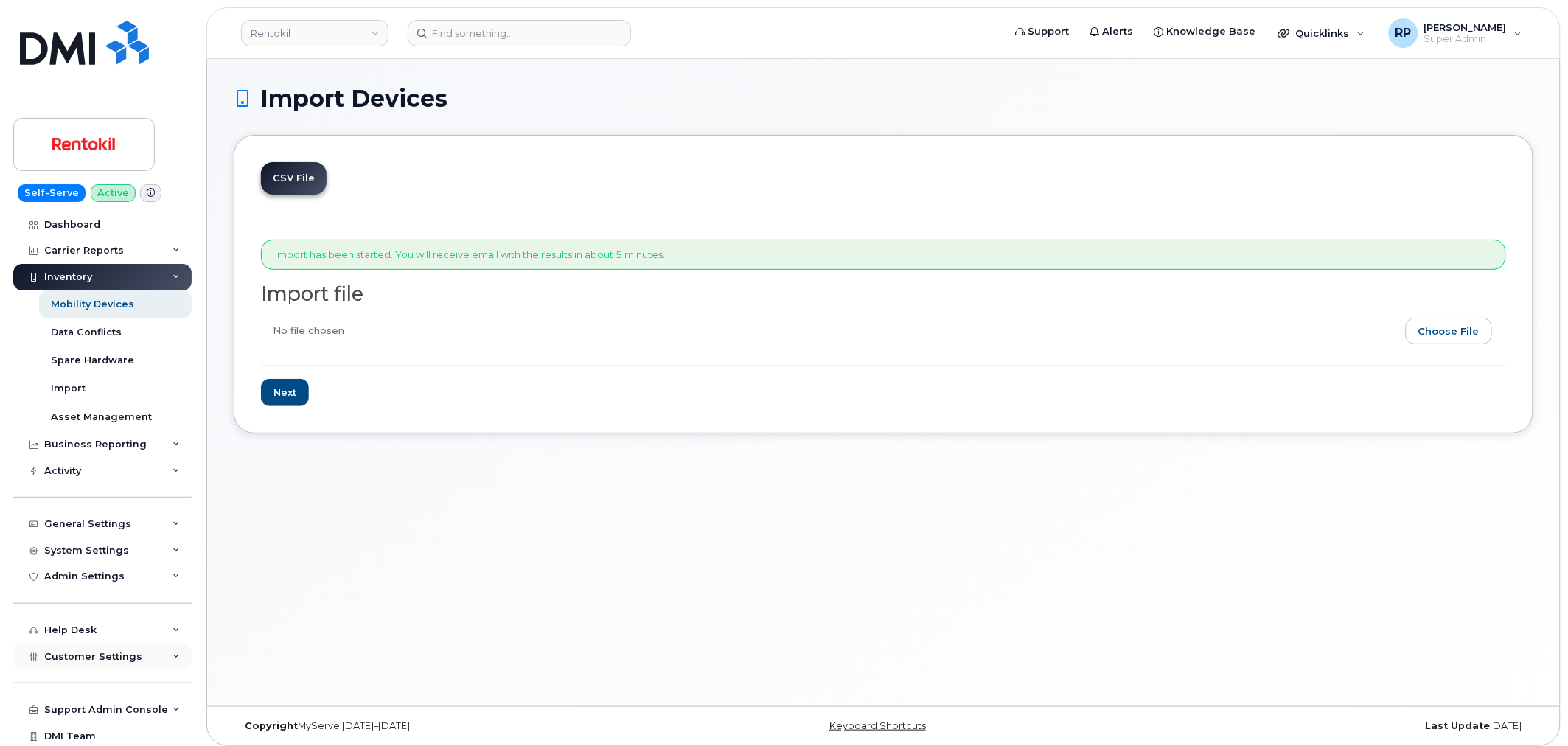
click at [105, 646] on div "Customer Settings" at bounding box center [102, 657] width 178 height 26
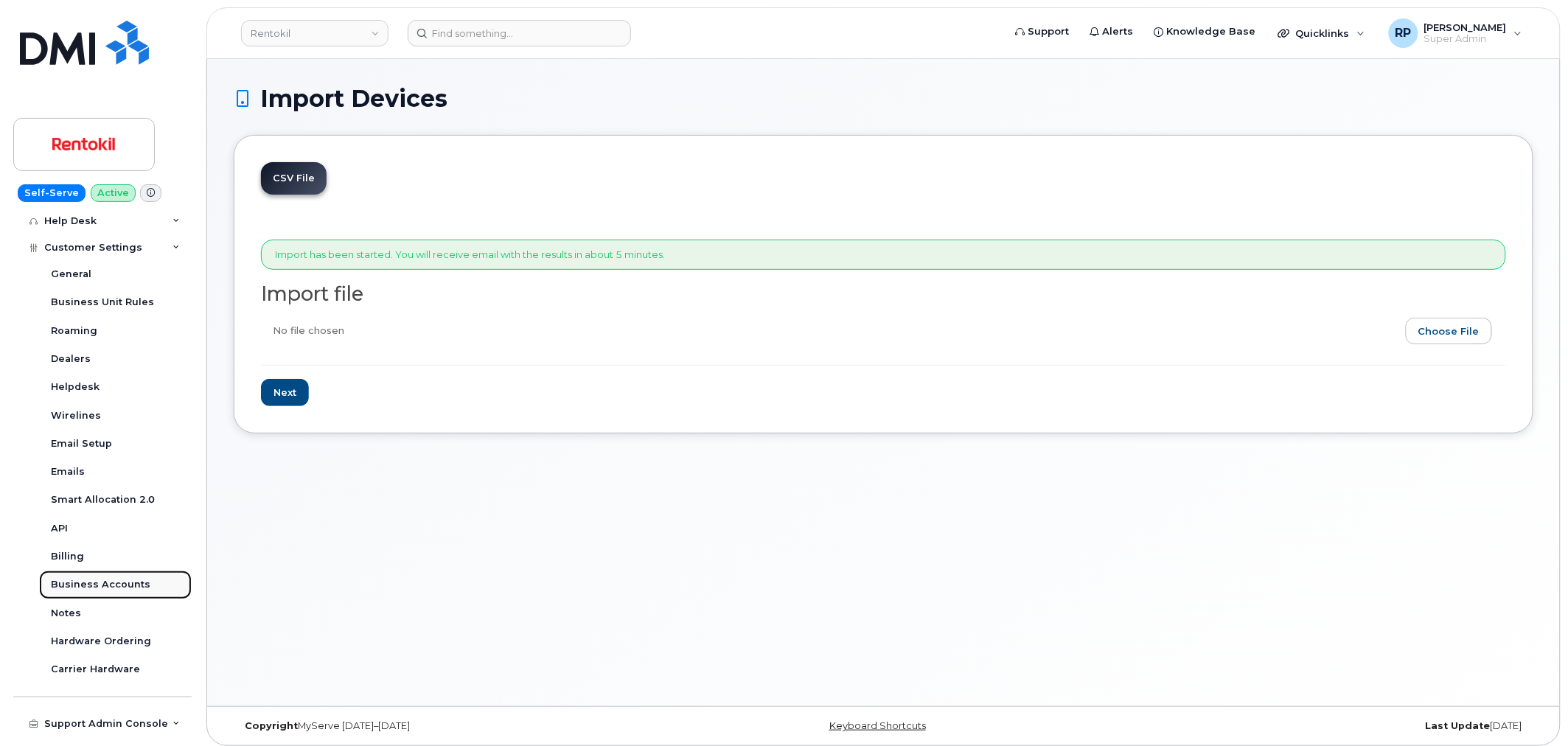
click at [104, 581] on div "Business Accounts" at bounding box center [100, 585] width 99 height 13
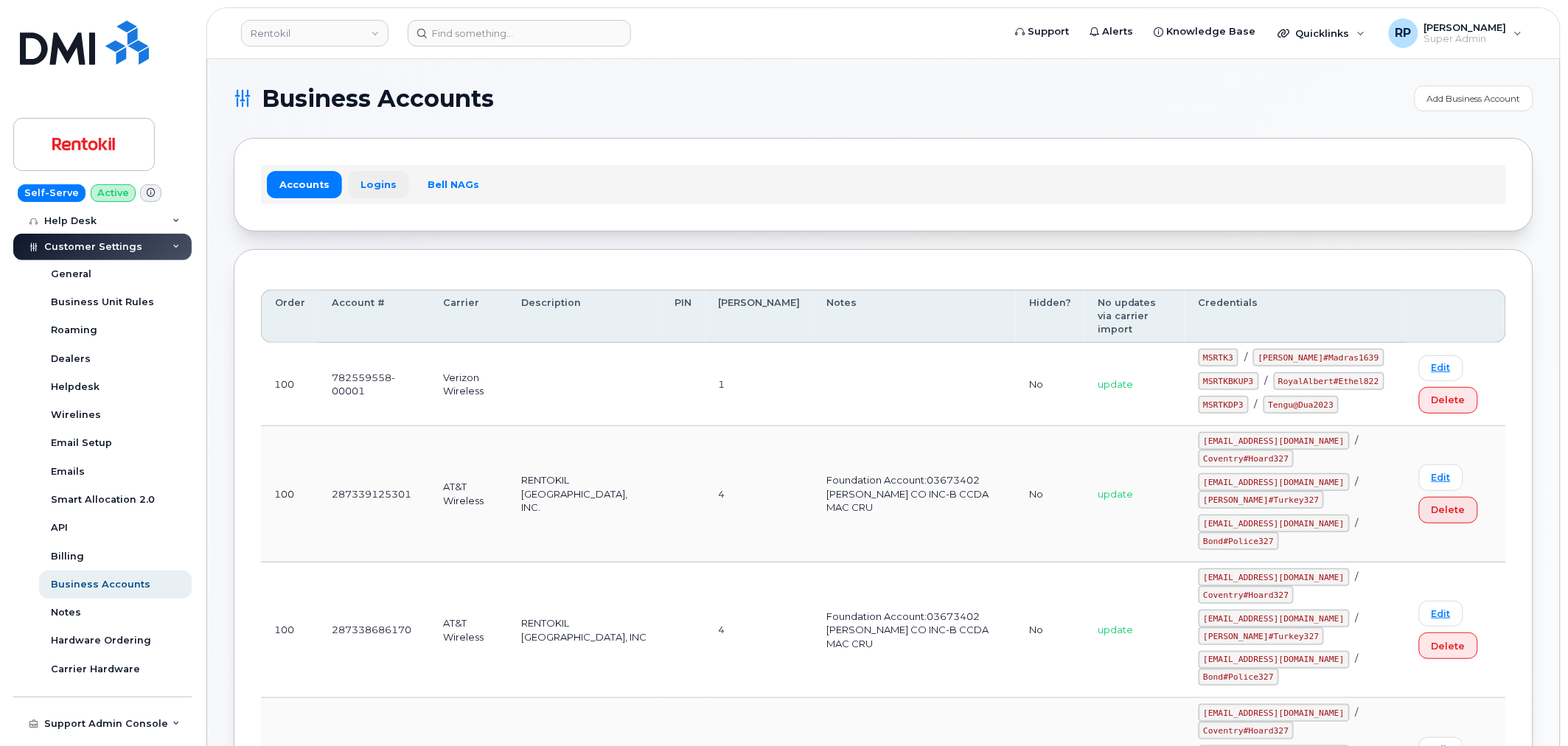
click at [364, 182] on link "Logins" at bounding box center [378, 185] width 61 height 26
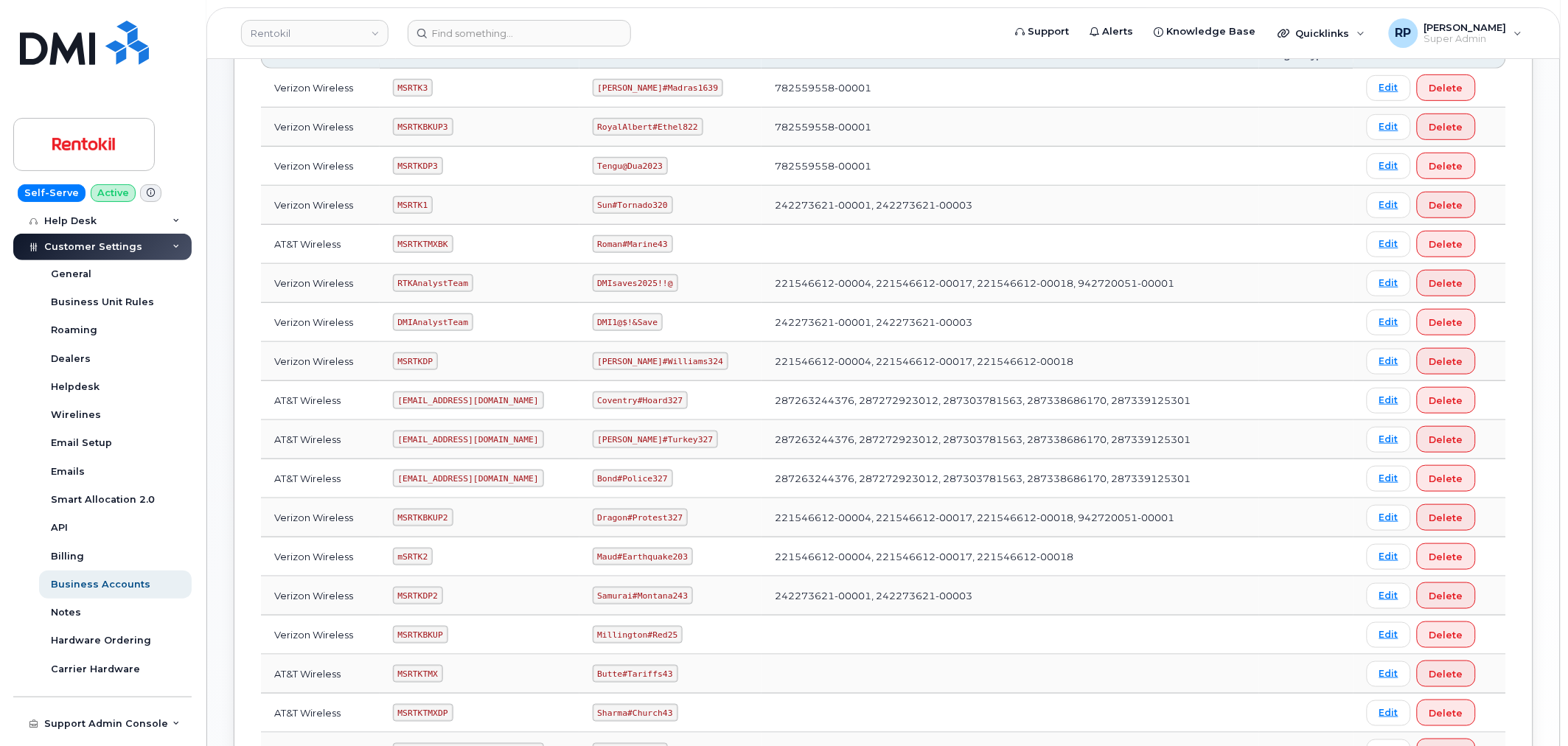
scroll to position [540, 0]
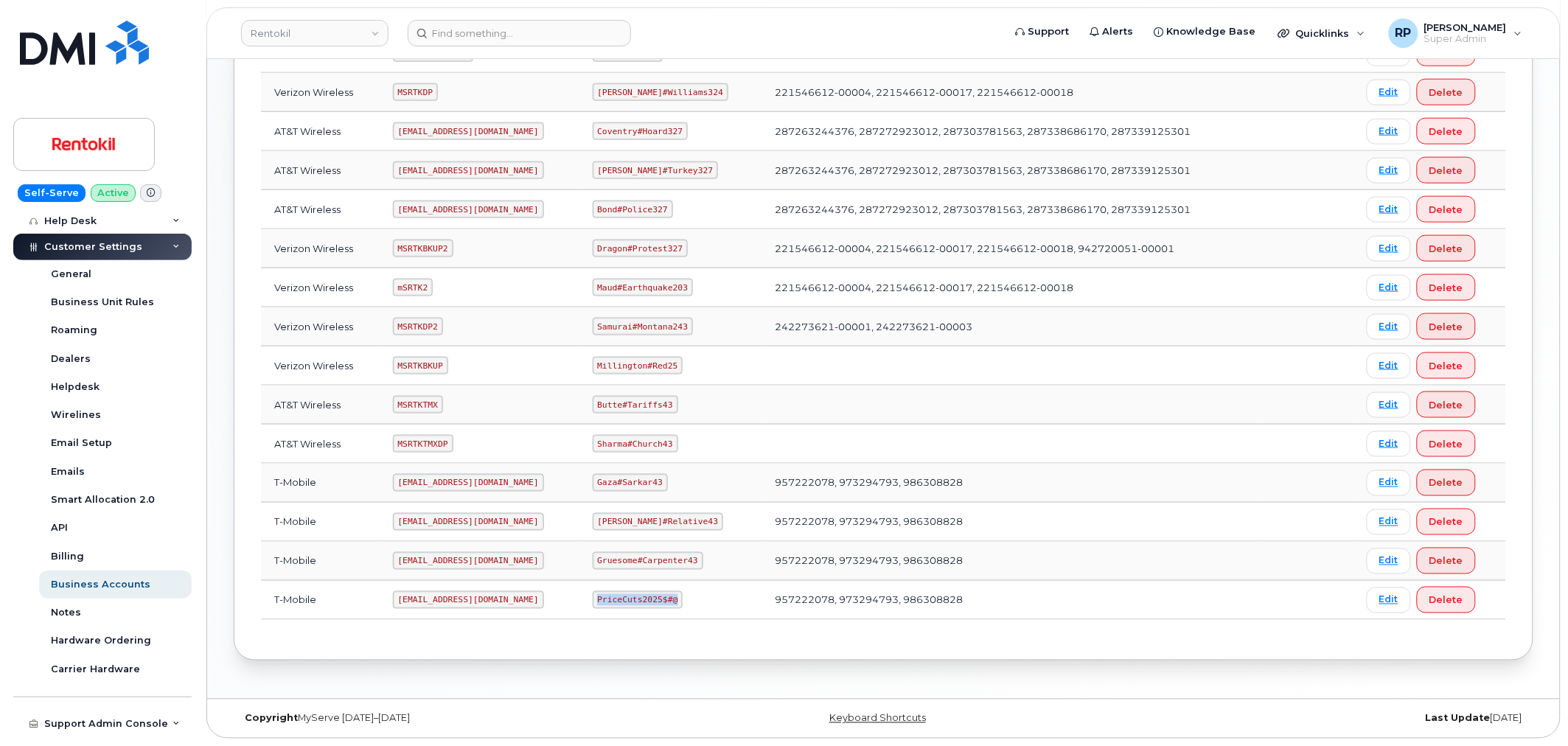
drag, startPoint x: 603, startPoint y: 603, endPoint x: 666, endPoint y: 599, distance: 63.1
click at [678, 597] on code "PriceCuts2025$#@" at bounding box center [638, 599] width 91 height 17
copy code "PriceCuts2025$#@"
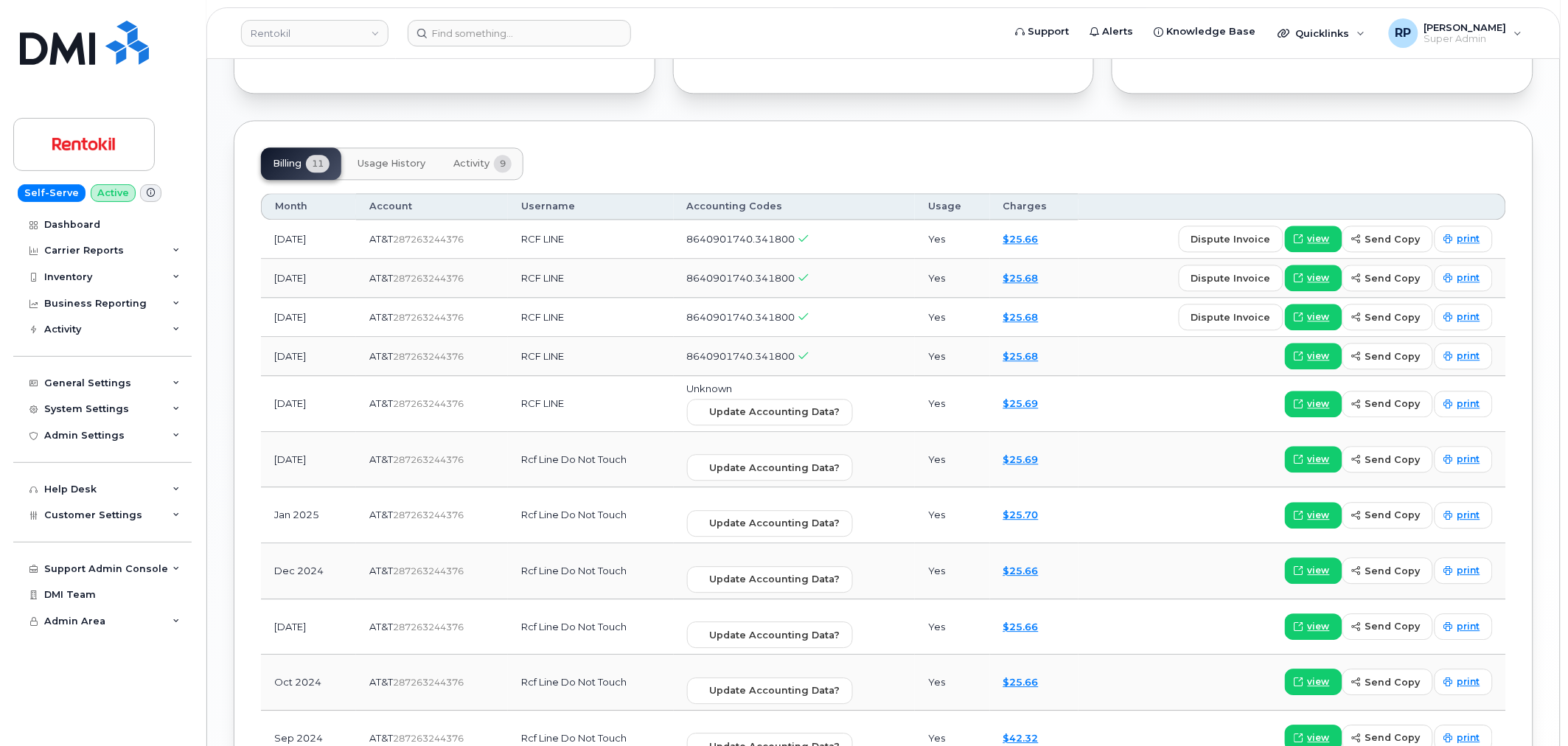
scroll to position [1092, 0]
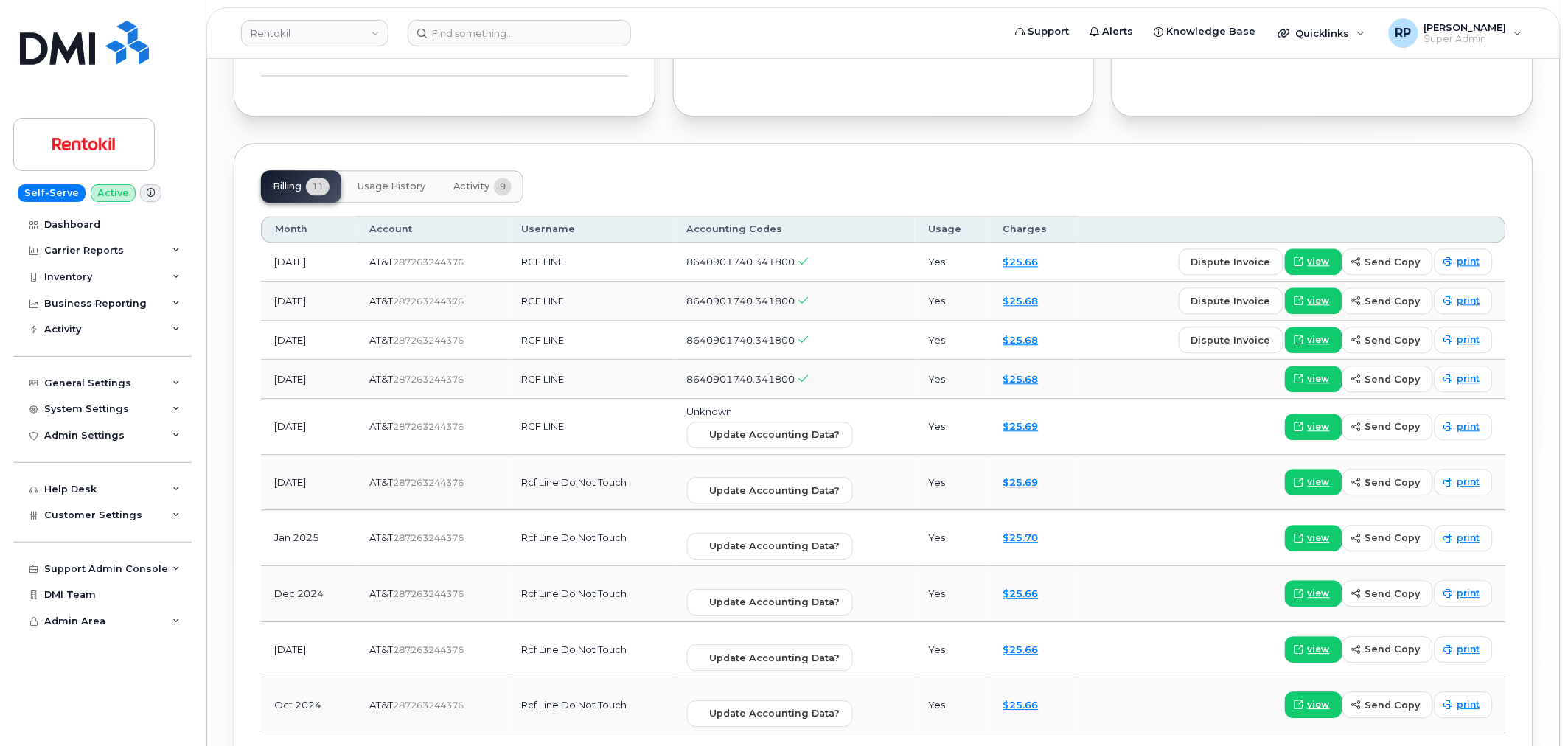
click at [487, 185] on span "Activity" at bounding box center [472, 186] width 36 height 12
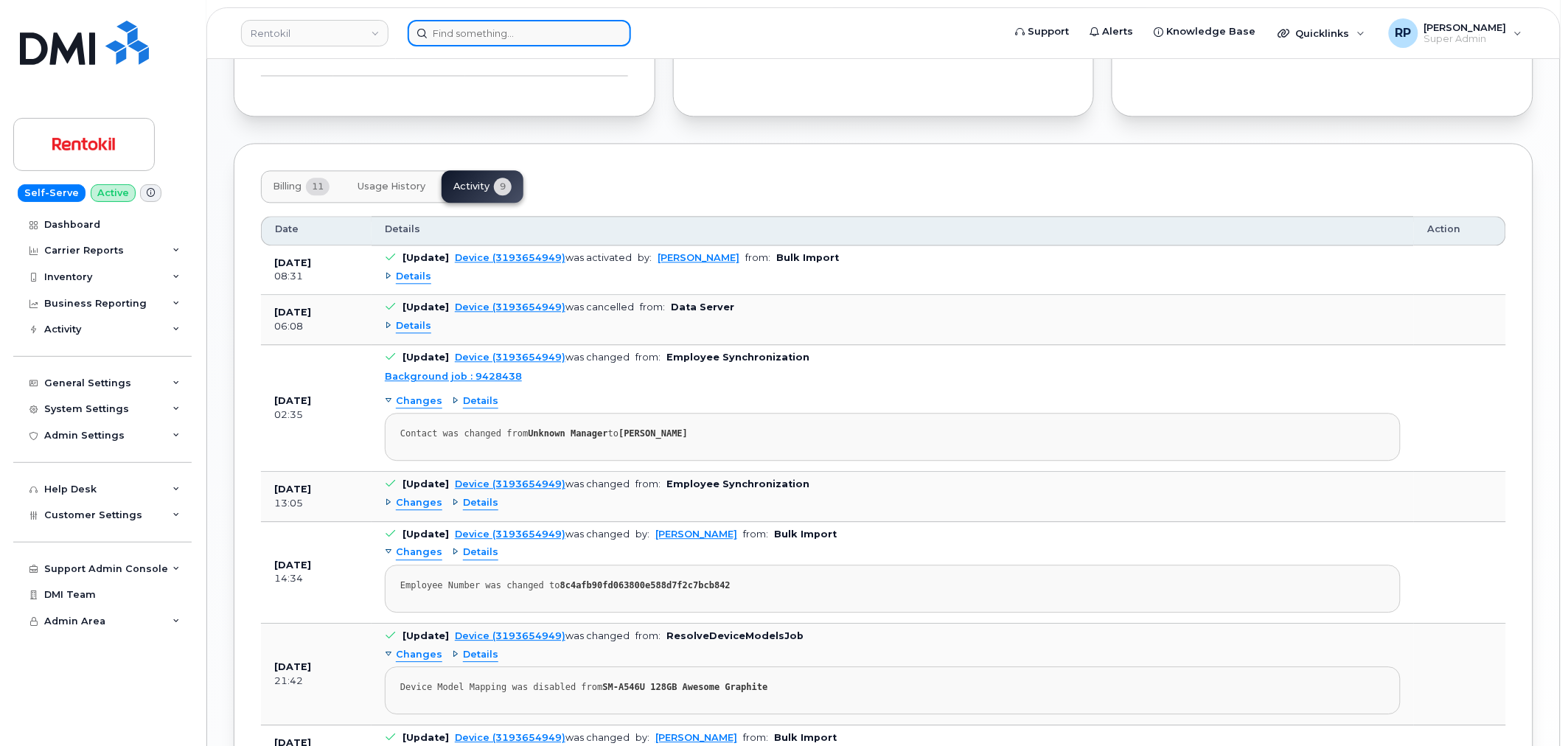
click at [514, 42] on input at bounding box center [519, 33] width 224 height 26
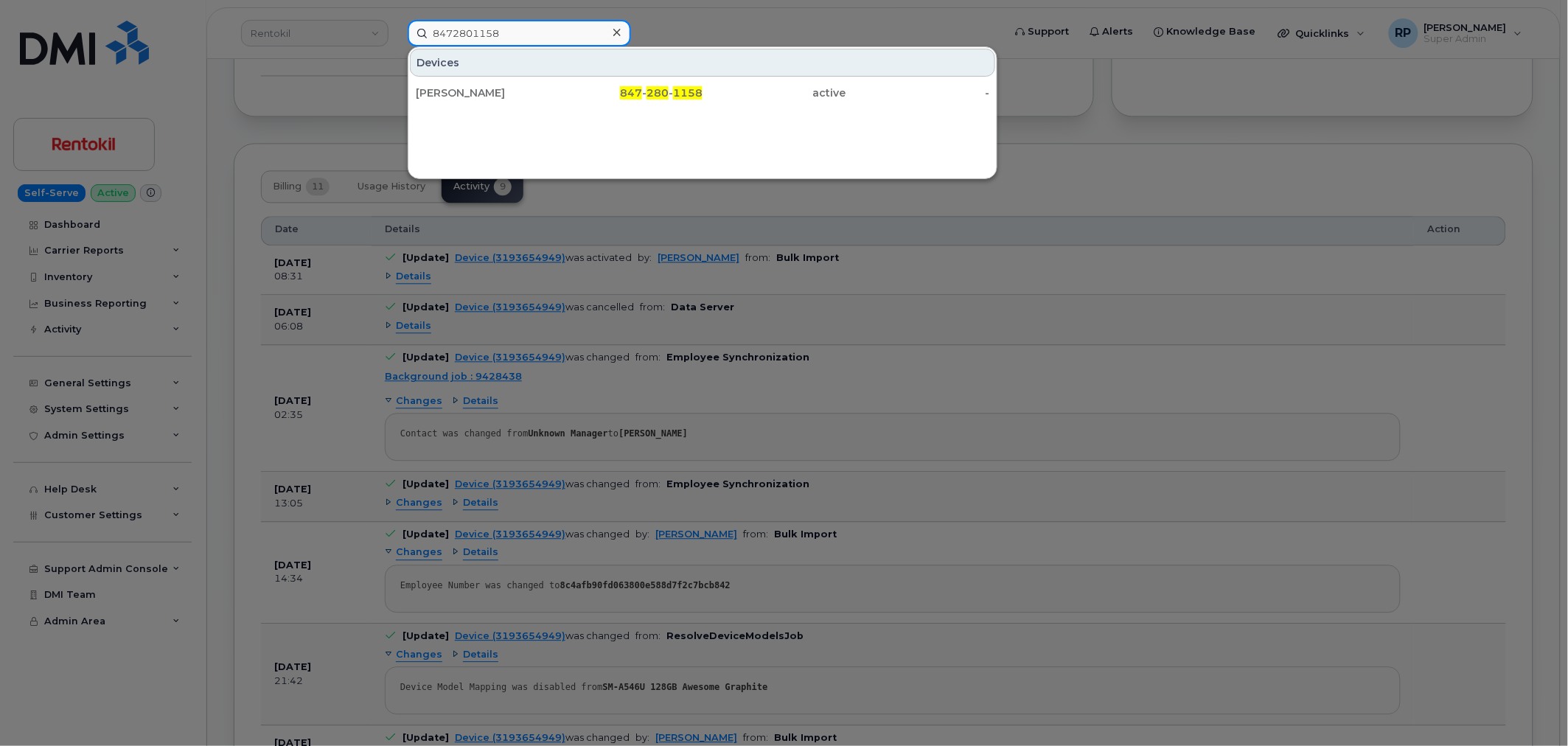
type input "8472801158"
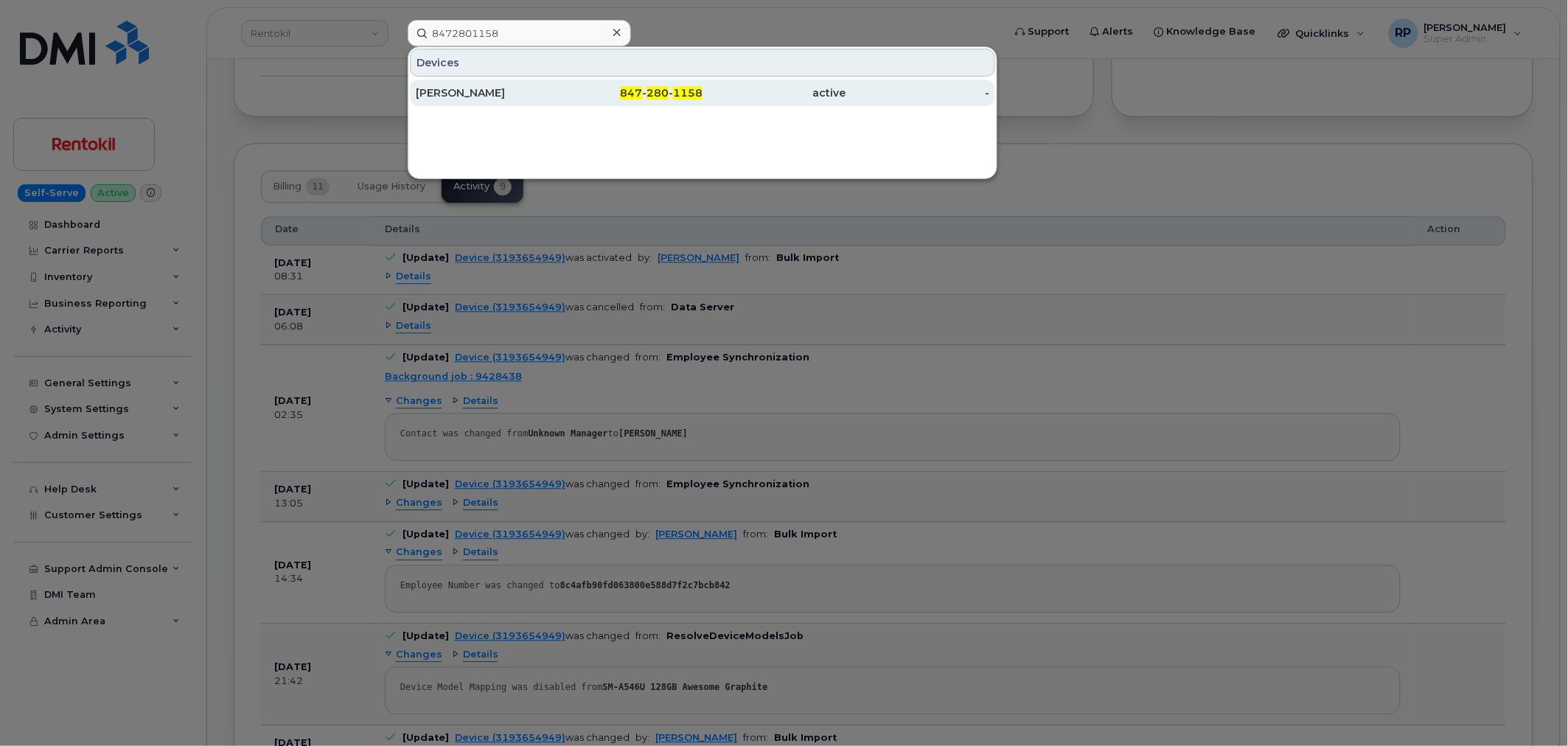
click at [531, 96] on div "[PERSON_NAME]" at bounding box center [488, 93] width 144 height 15
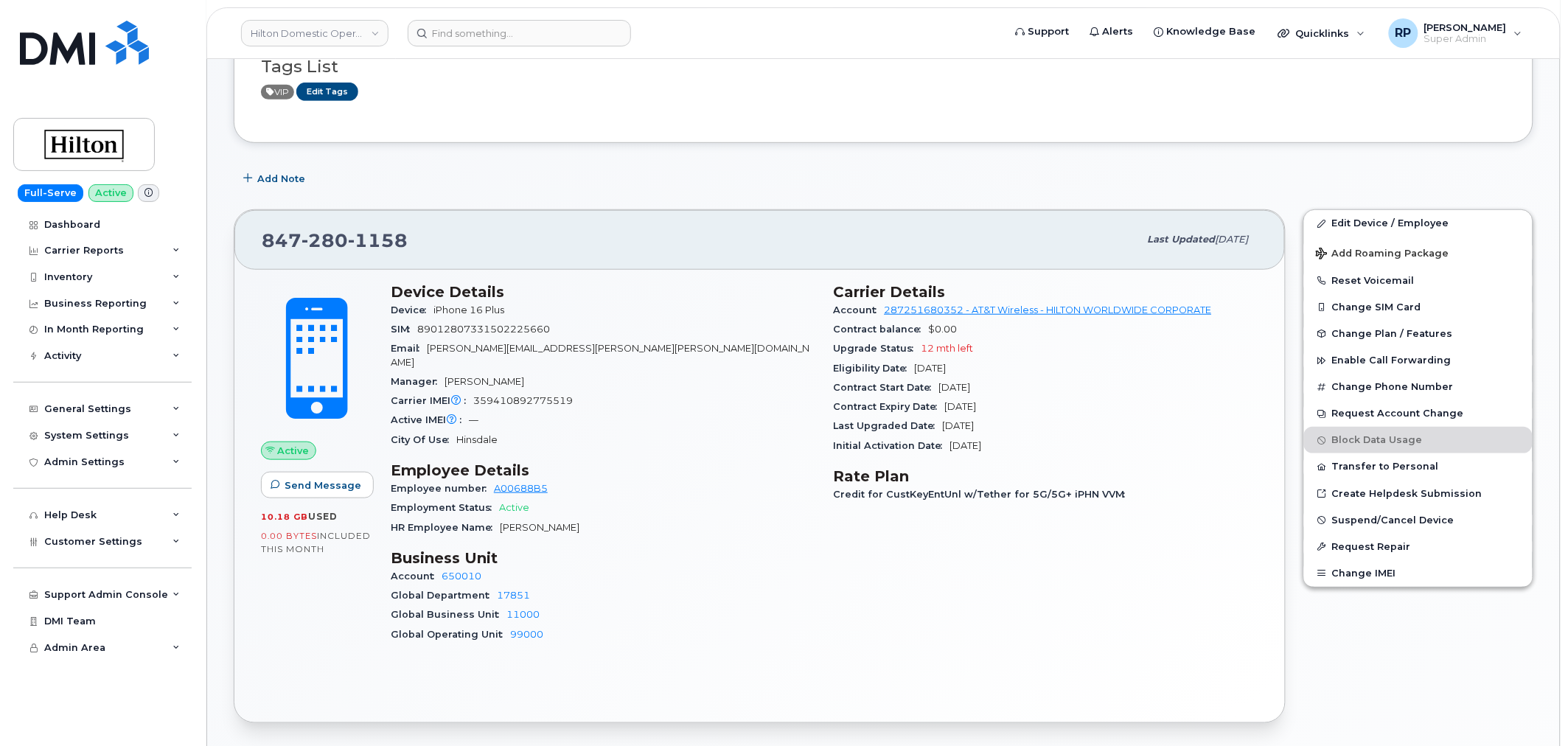
scroll to position [272, 0]
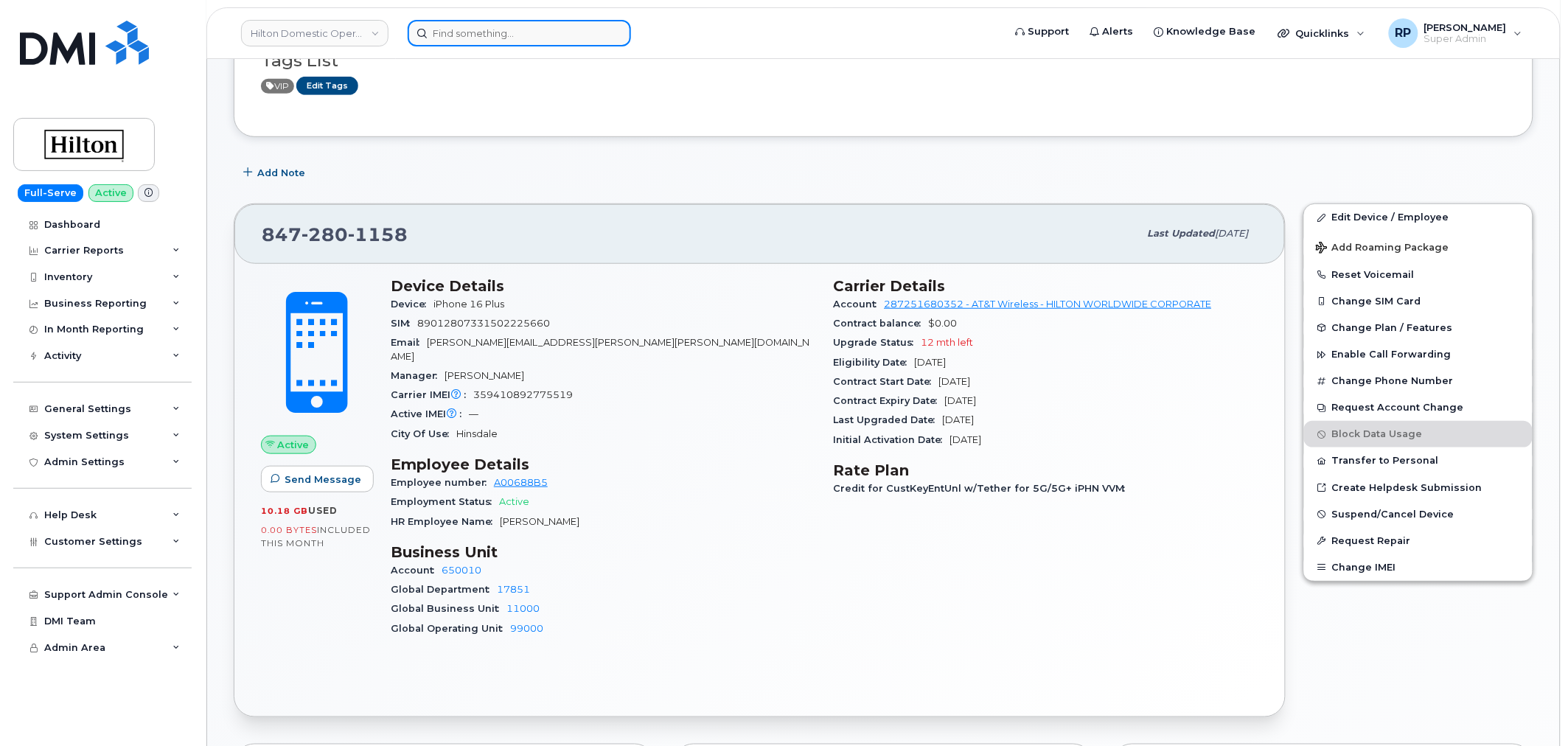
click at [460, 31] on input at bounding box center [519, 33] width 224 height 26
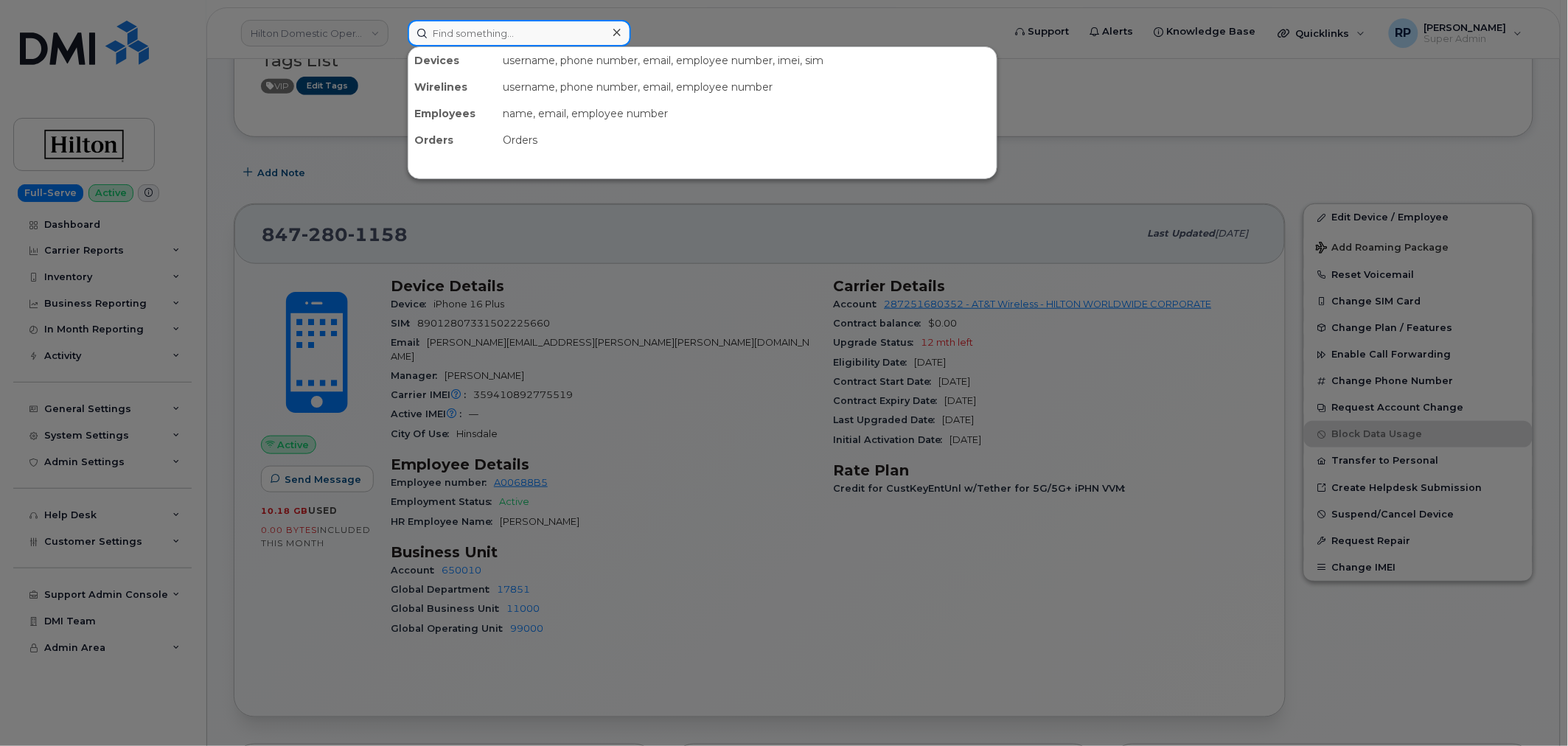
paste input "9372601694"
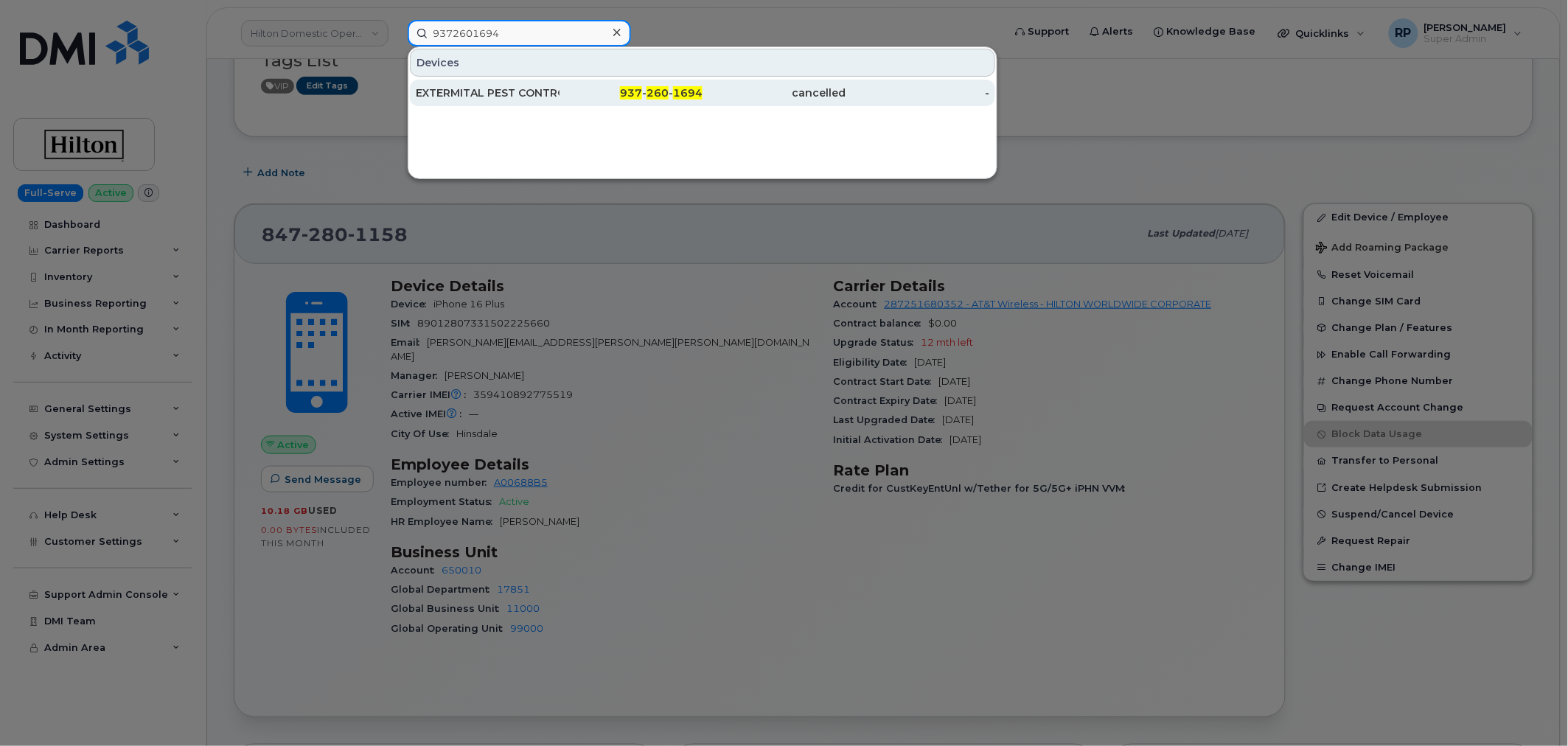
type input "9372601694"
click at [491, 90] on div "EXTERMITAL PEST CONTROL" at bounding box center [488, 93] width 144 height 15
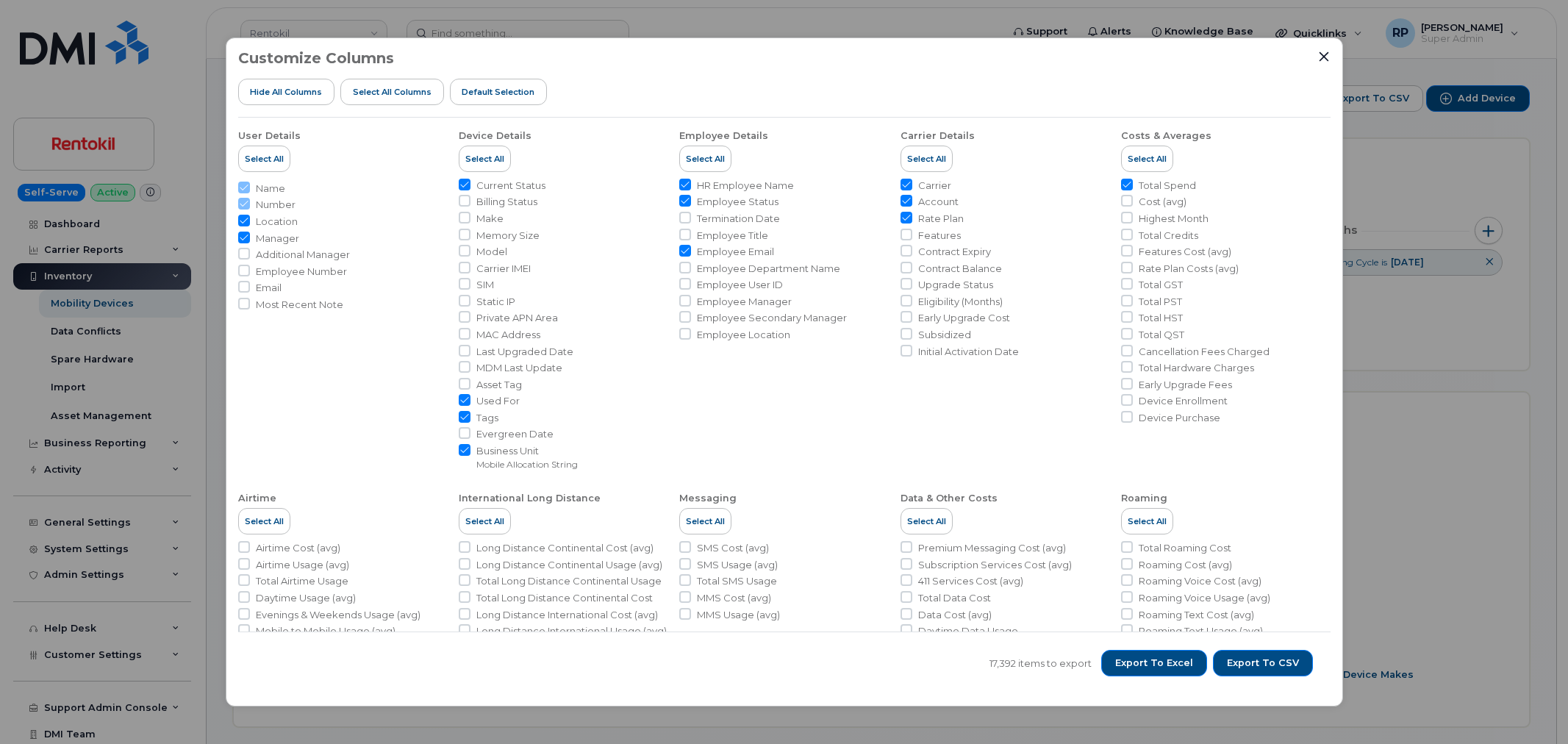
scroll to position [545, 0]
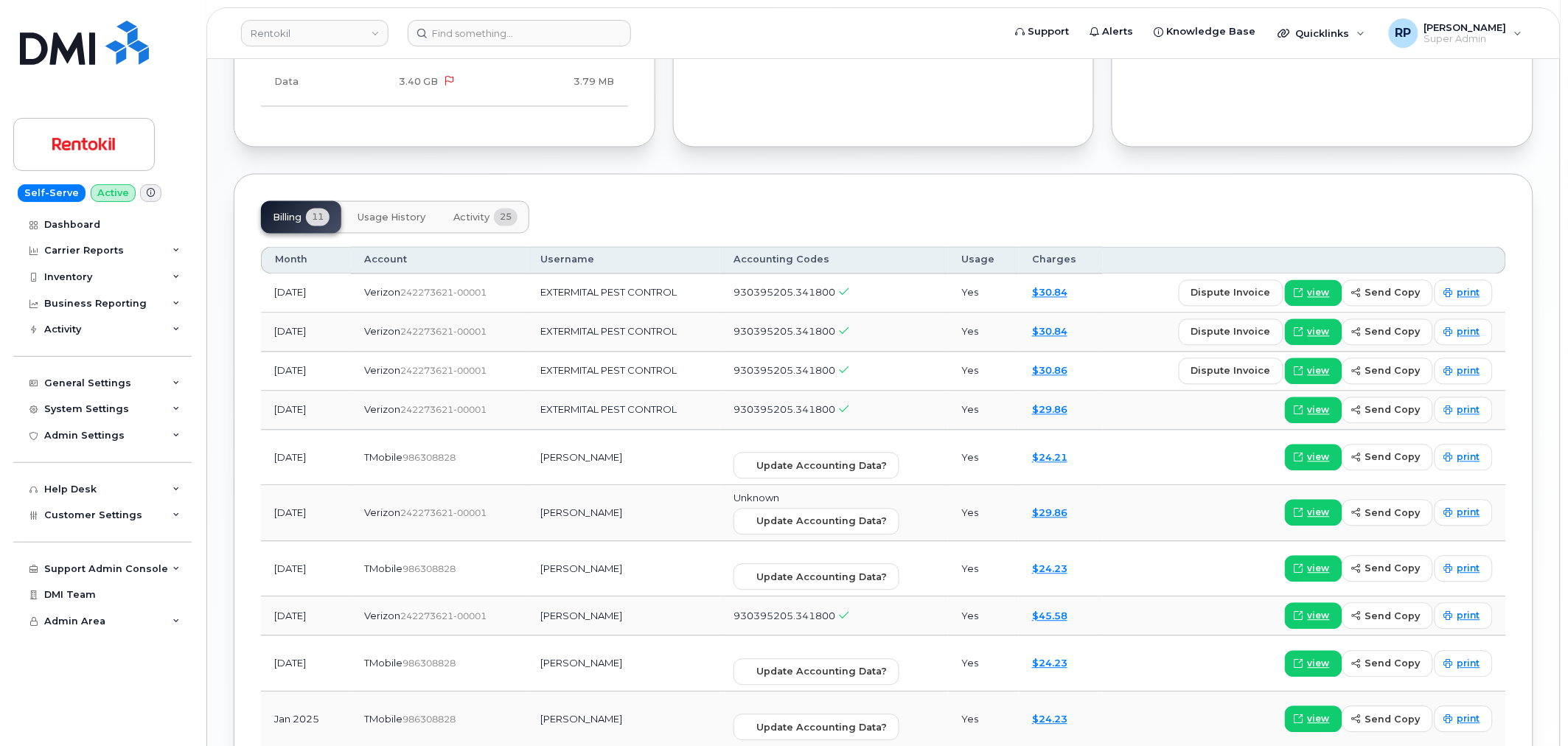
scroll to position [955, 0]
click at [474, 212] on span "Activity" at bounding box center [472, 218] width 36 height 12
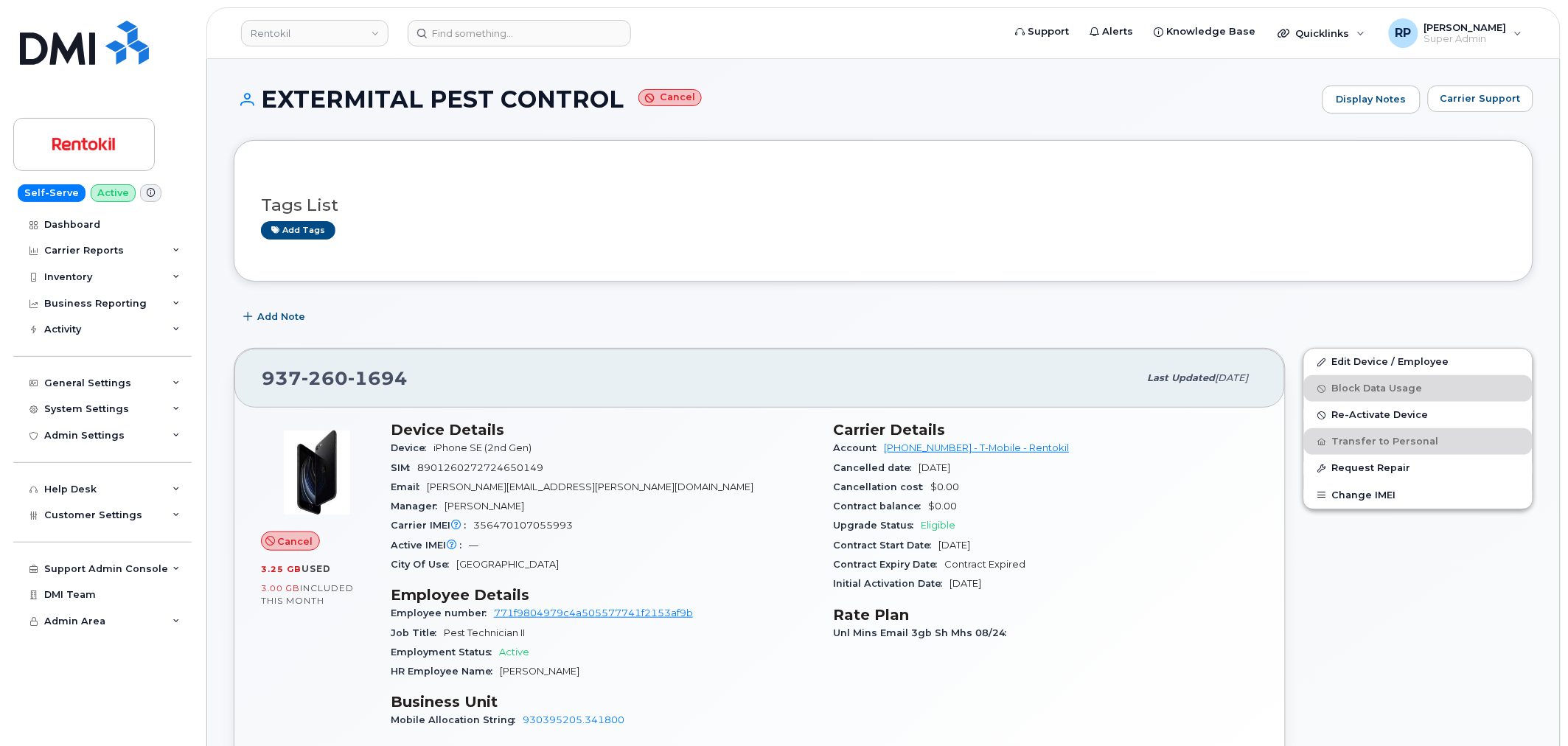
scroll to position [1405, 0]
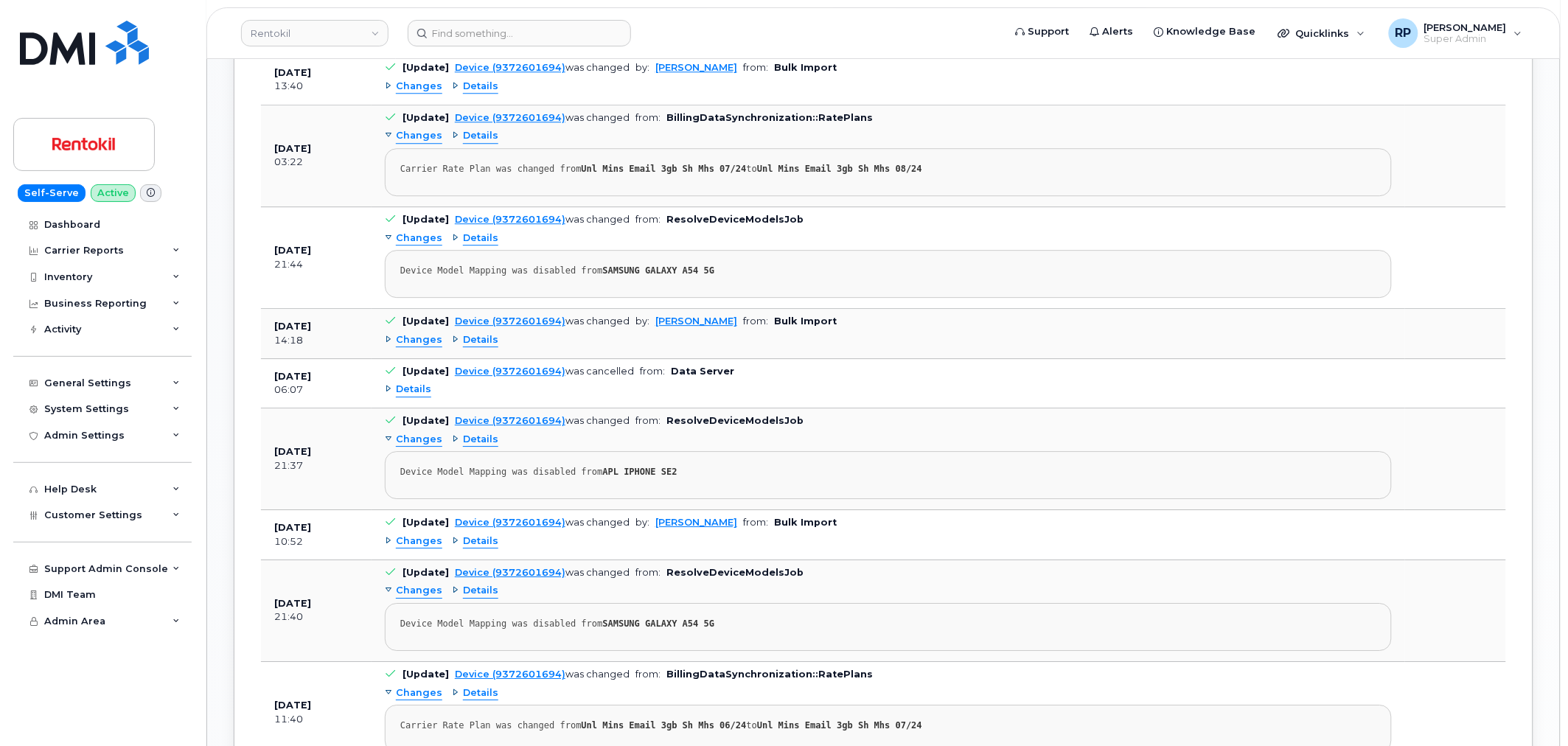
click at [411, 393] on span "Details" at bounding box center [413, 389] width 36 height 14
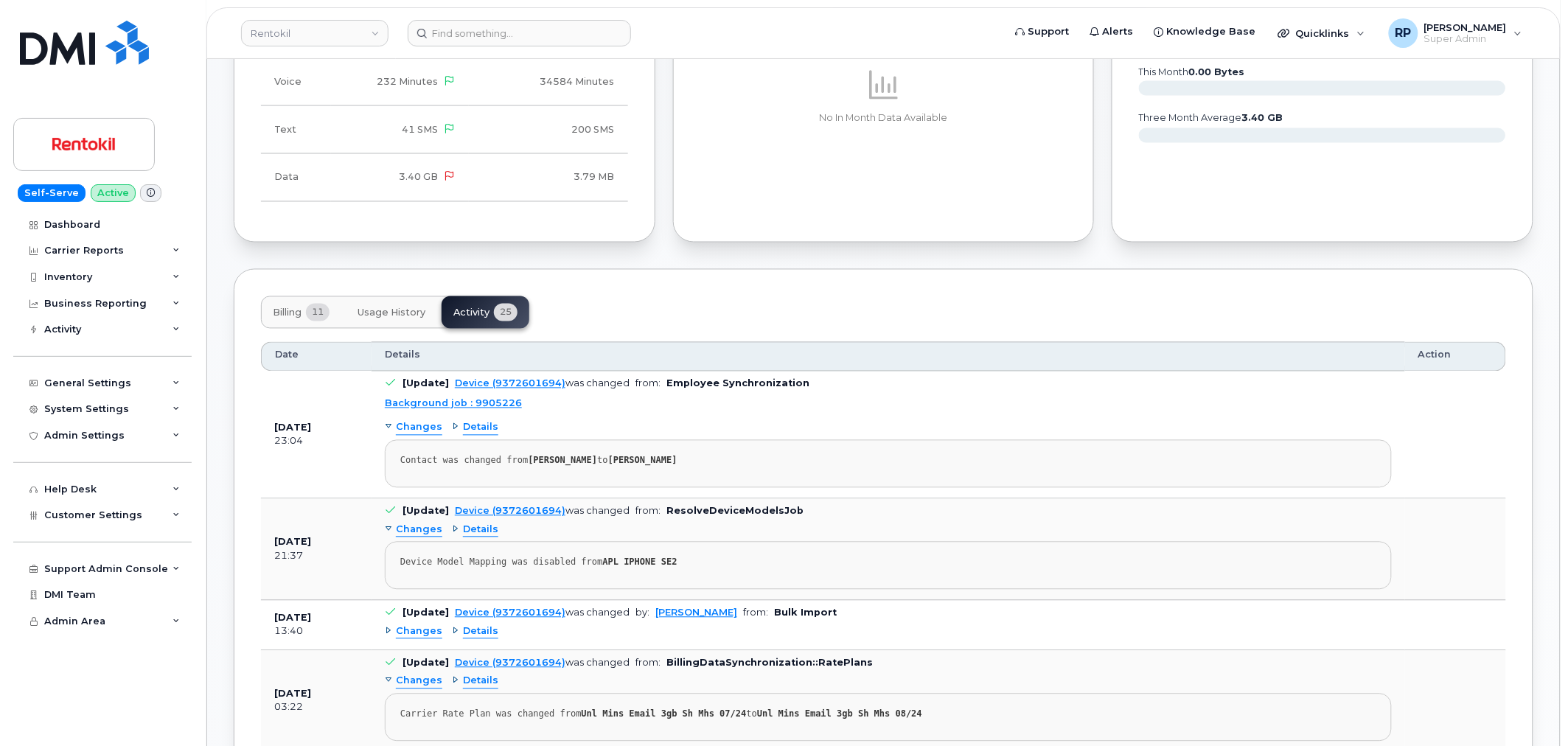
scroll to position [859, 0]
click at [292, 310] on span "Billing" at bounding box center [286, 314] width 29 height 12
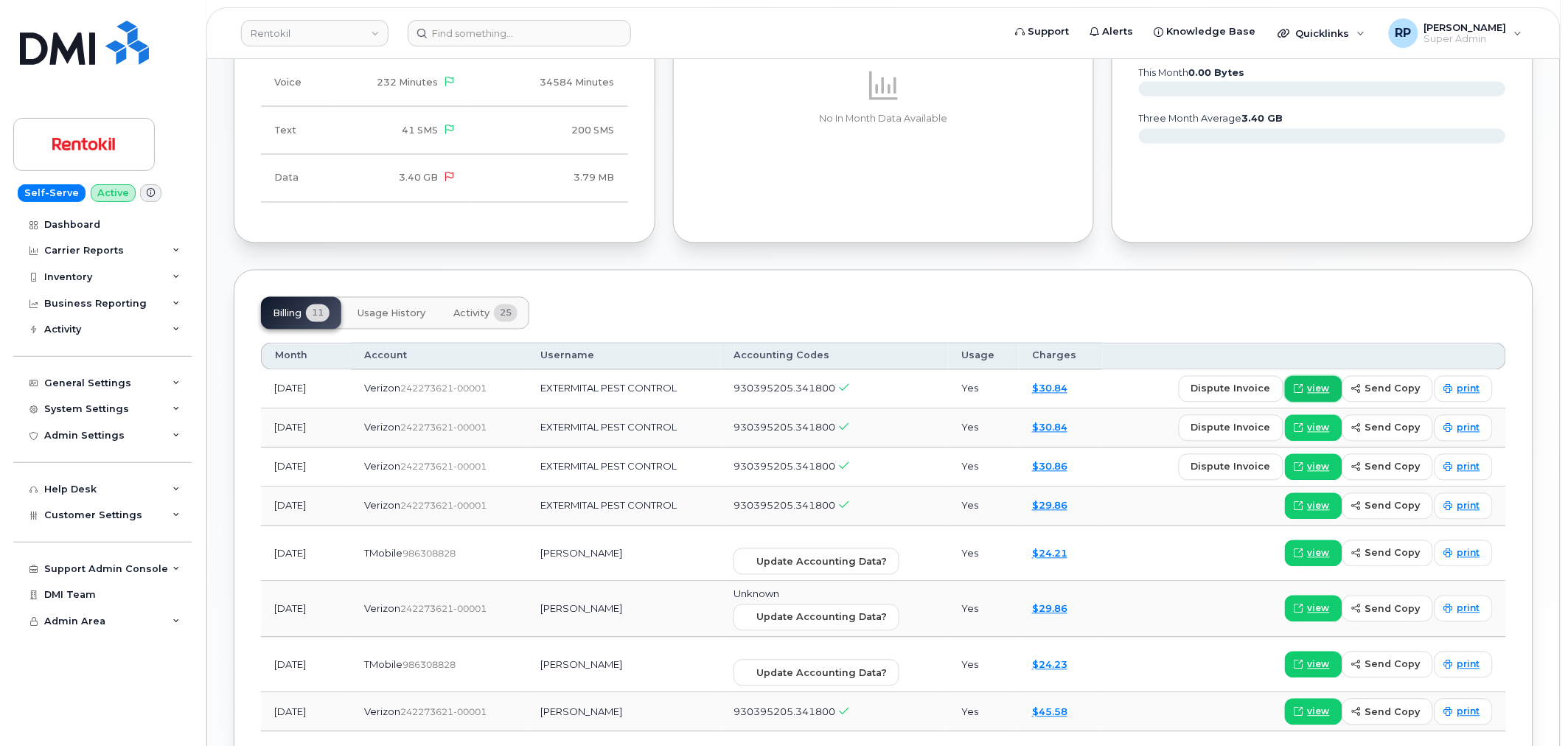
click at [1292, 380] on link "view" at bounding box center [1313, 389] width 57 height 26
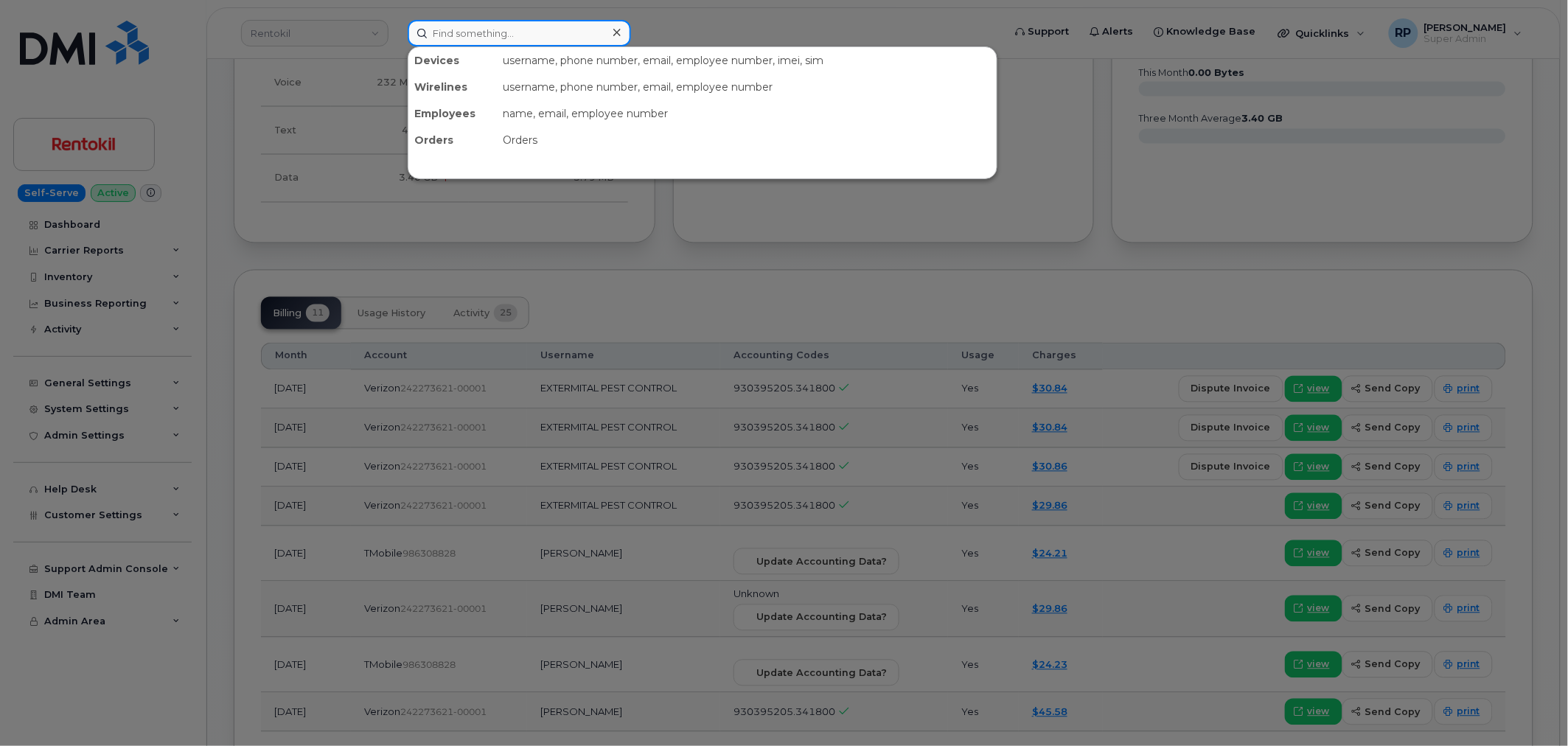
click at [508, 41] on input at bounding box center [519, 33] width 224 height 26
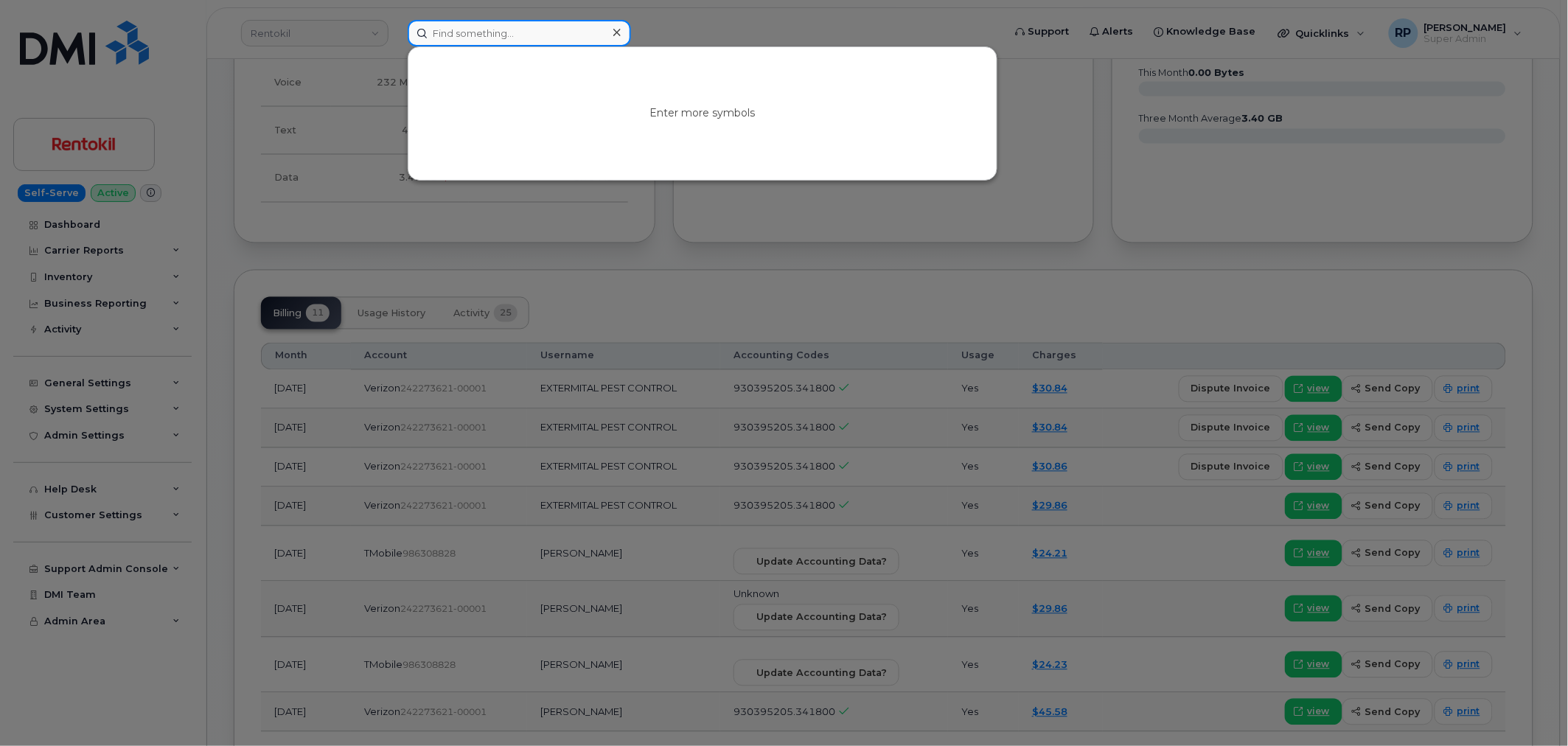
click at [503, 37] on input at bounding box center [519, 33] width 224 height 26
click at [480, 36] on input at bounding box center [519, 33] width 224 height 26
paste input "9372128495"
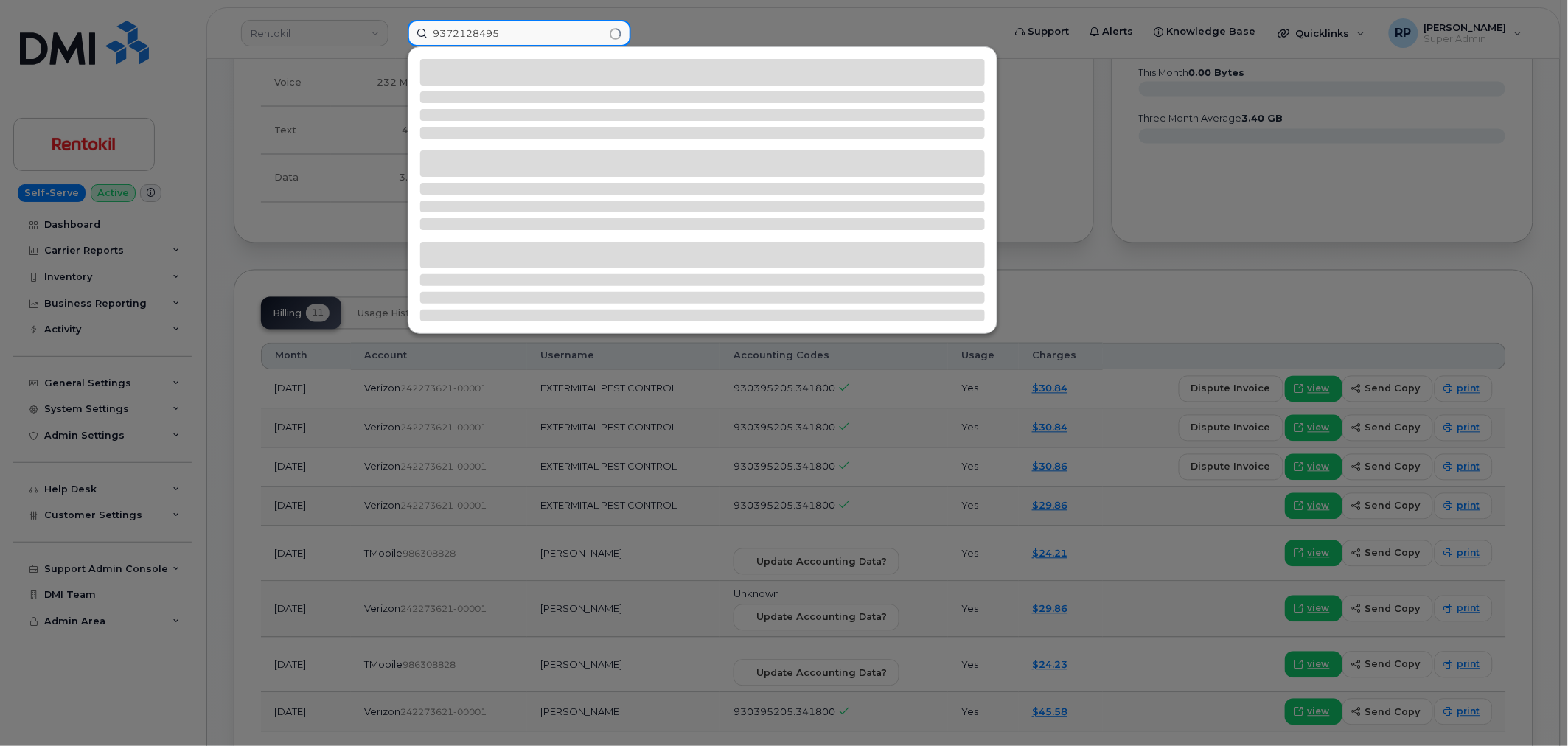
type input "9372128495"
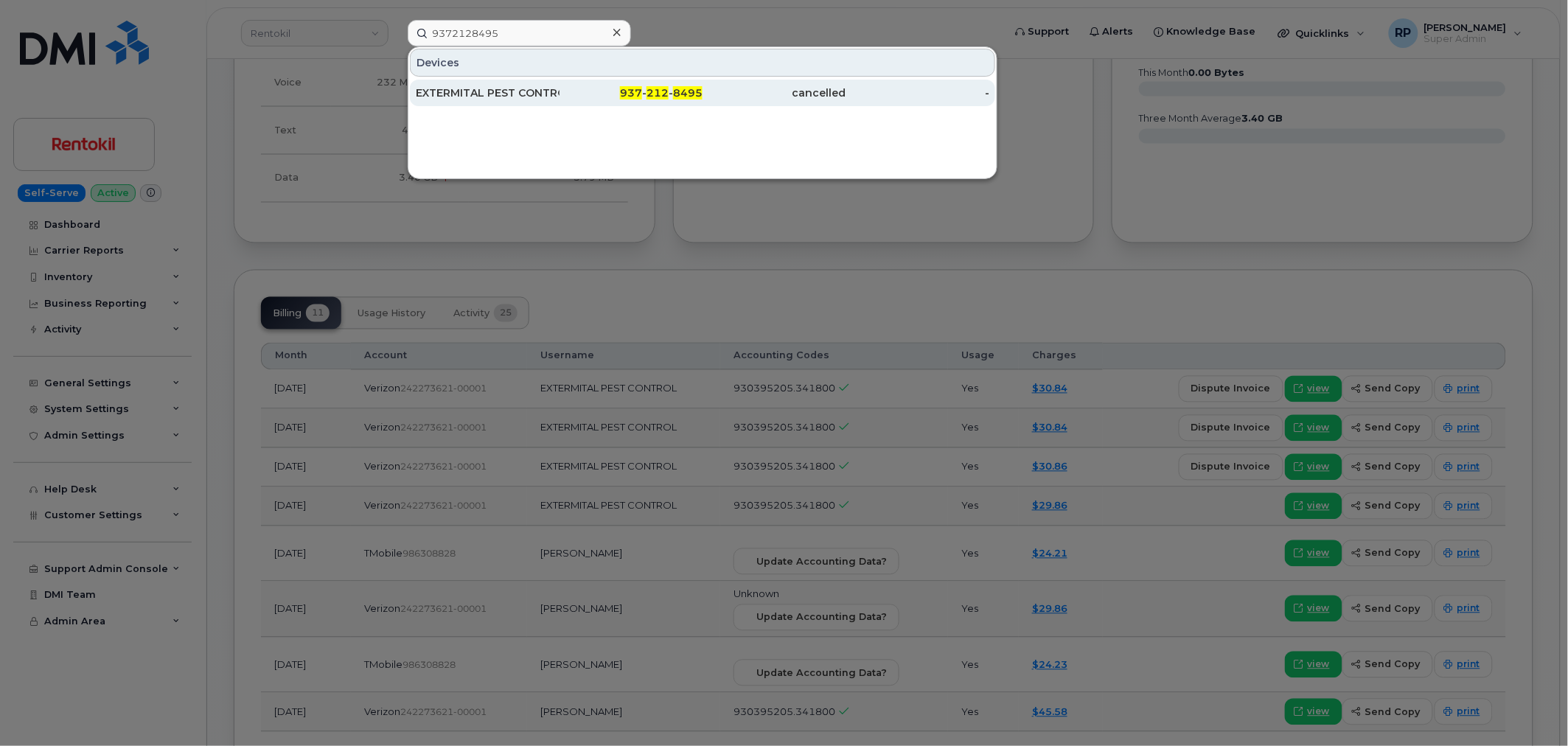
click at [619, 97] on div "937 - 212 - 8495" at bounding box center [632, 93] width 144 height 15
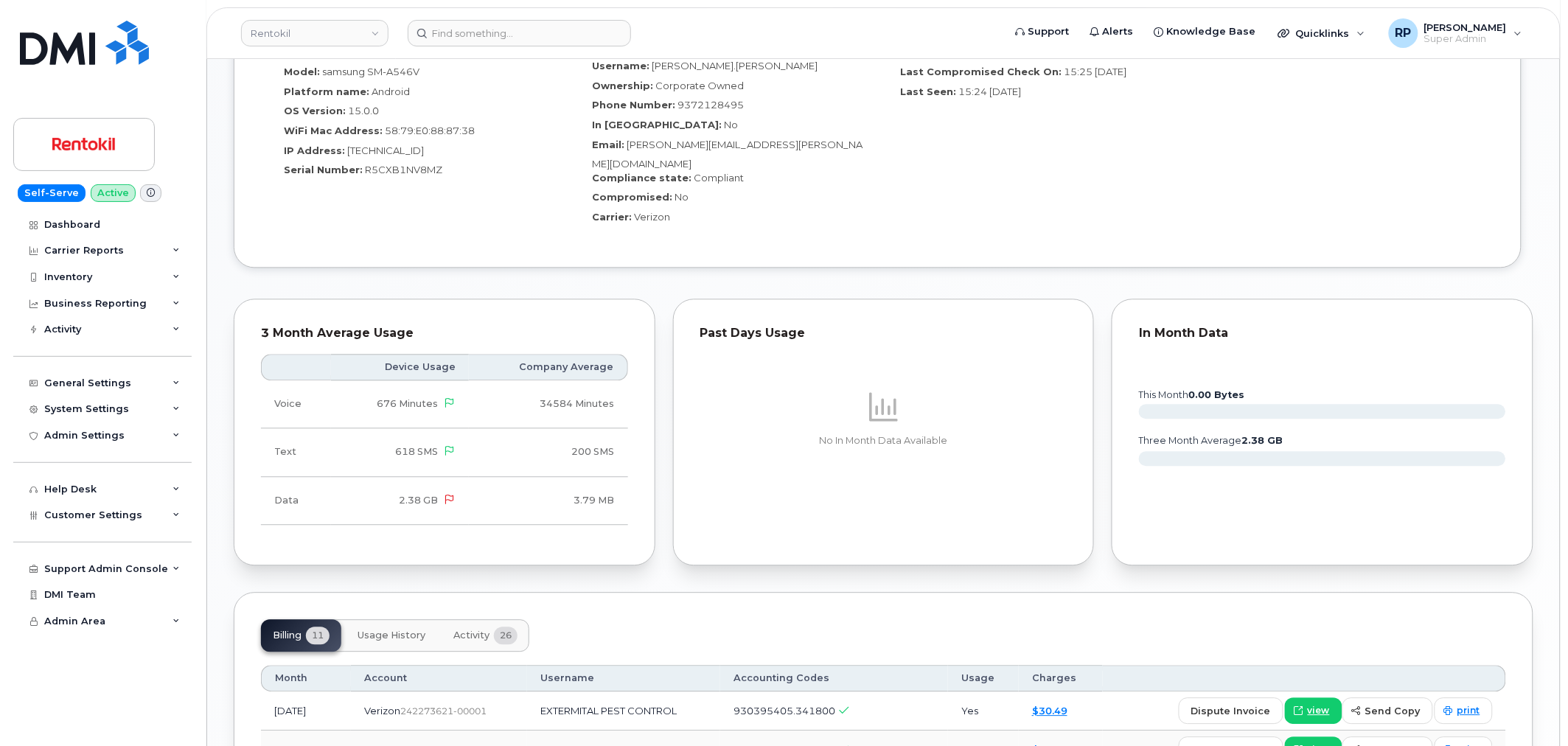
scroll to position [955, 0]
